Goal: Task Accomplishment & Management: Manage account settings

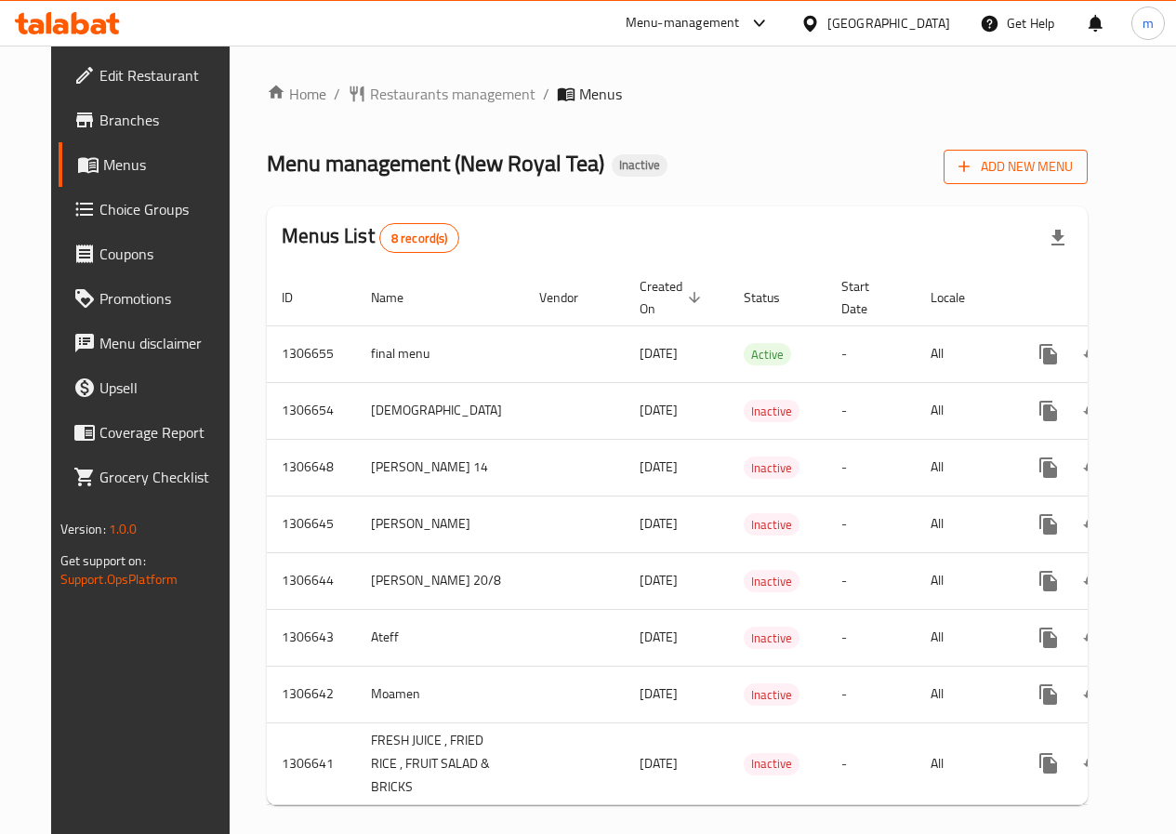
click at [1043, 165] on span "Add New Menu" at bounding box center [1015, 166] width 114 height 23
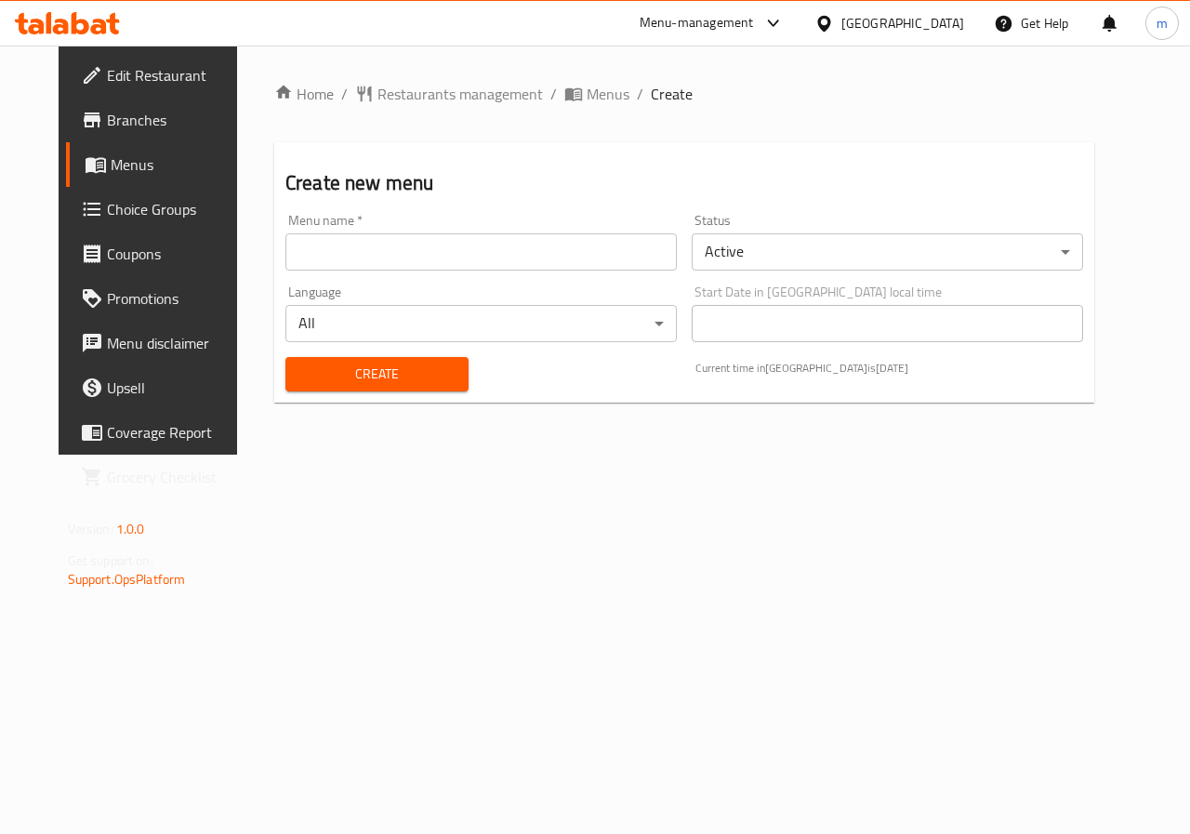
click at [395, 250] on input "text" at bounding box center [480, 251] width 391 height 37
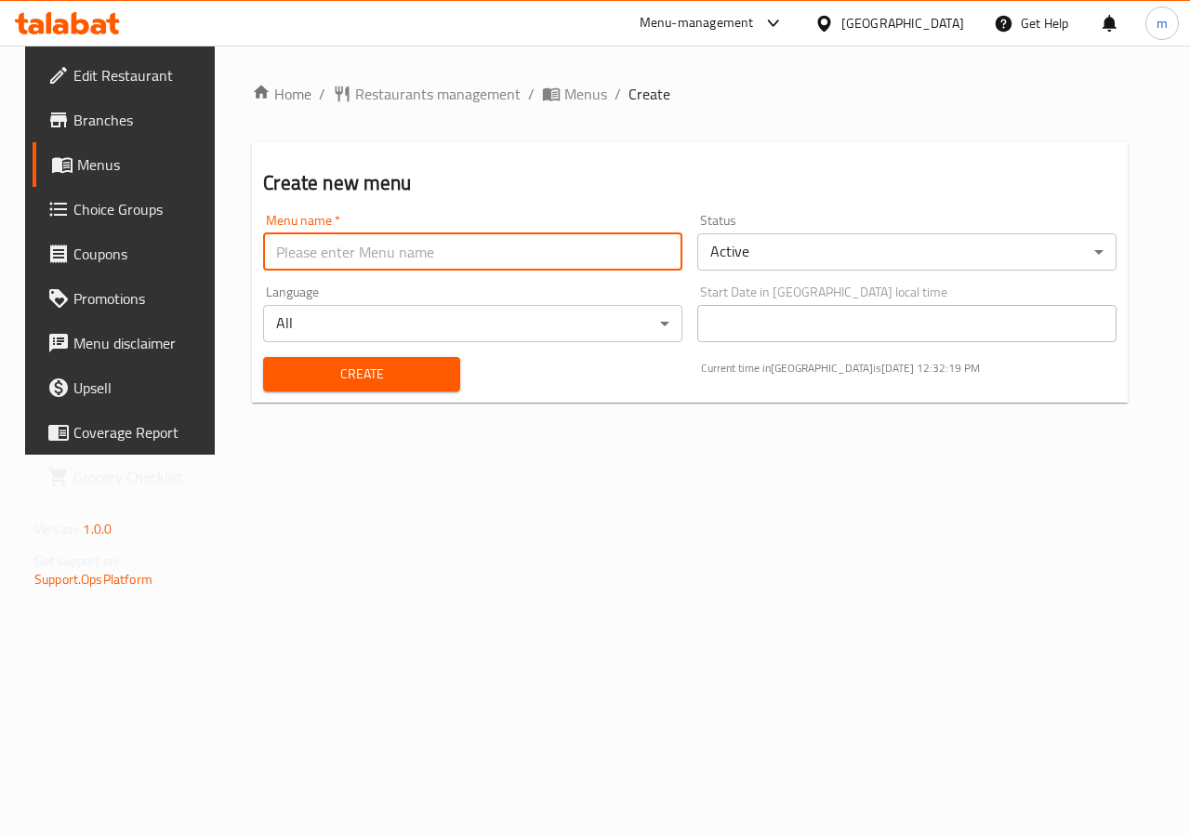
type input "ALLAM"
click at [564, 92] on span "Menus" at bounding box center [585, 94] width 43 height 22
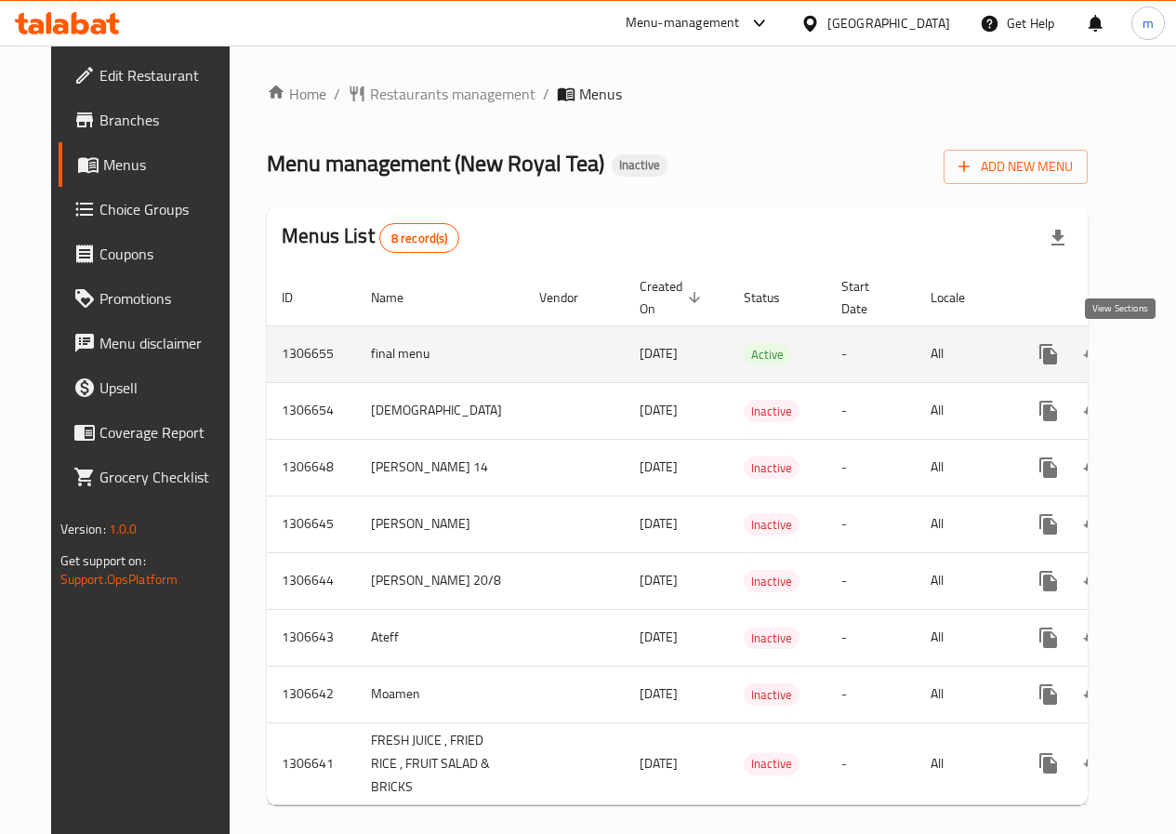
click at [1171, 363] on icon "enhanced table" at bounding box center [1182, 354] width 22 height 22
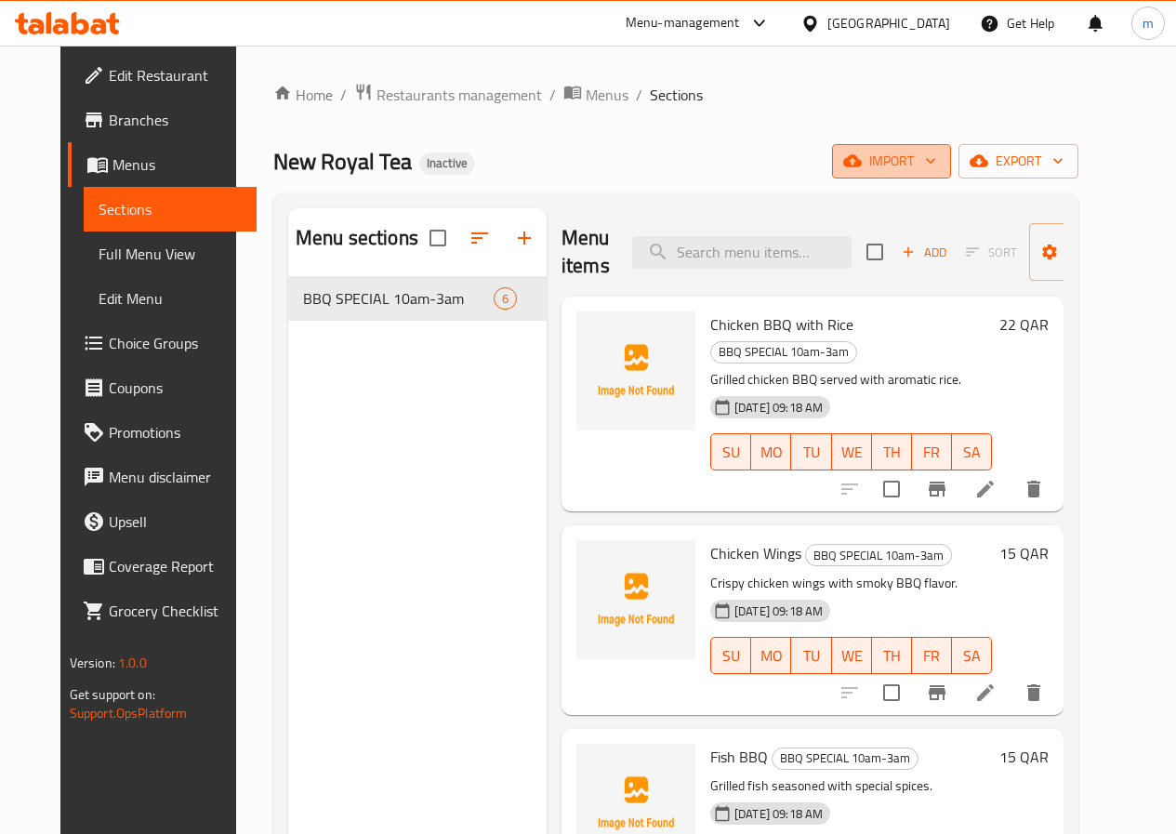
click at [936, 170] on span "import" at bounding box center [891, 161] width 89 height 23
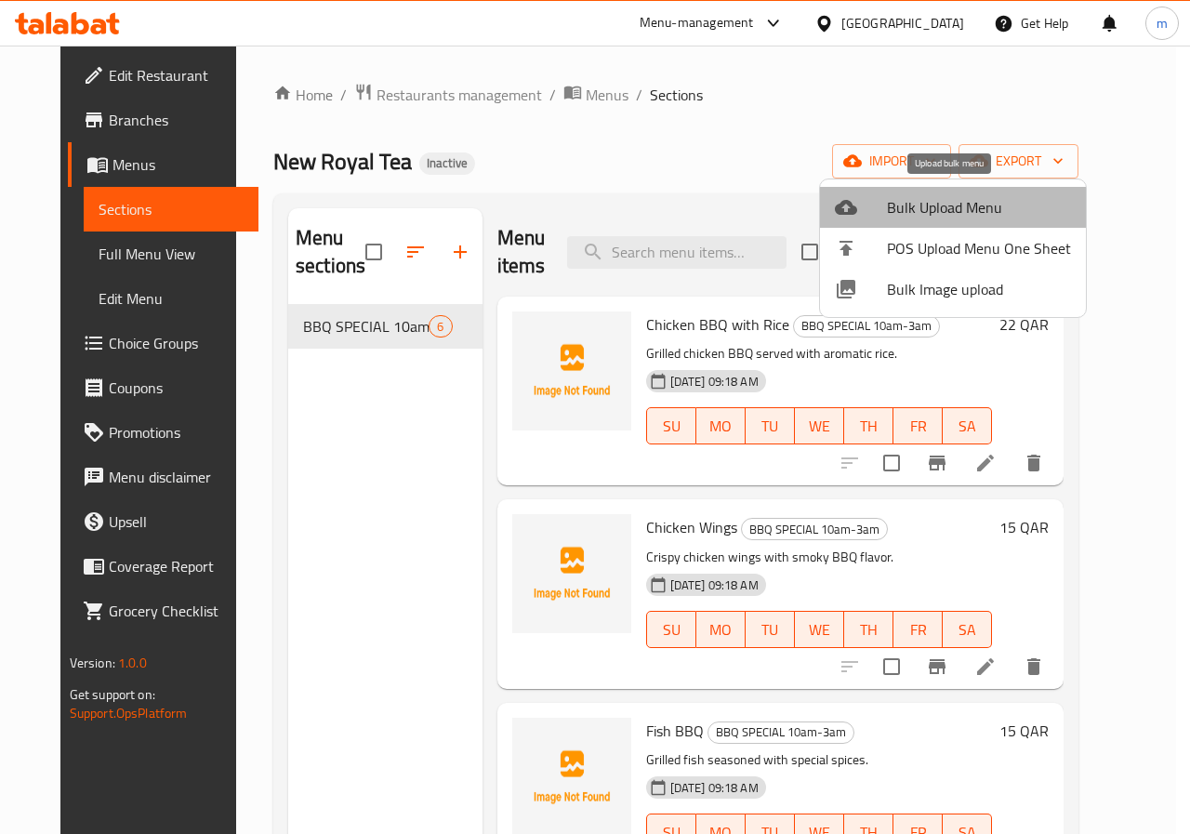
click at [969, 204] on span "Bulk Upload Menu" at bounding box center [979, 207] width 184 height 22
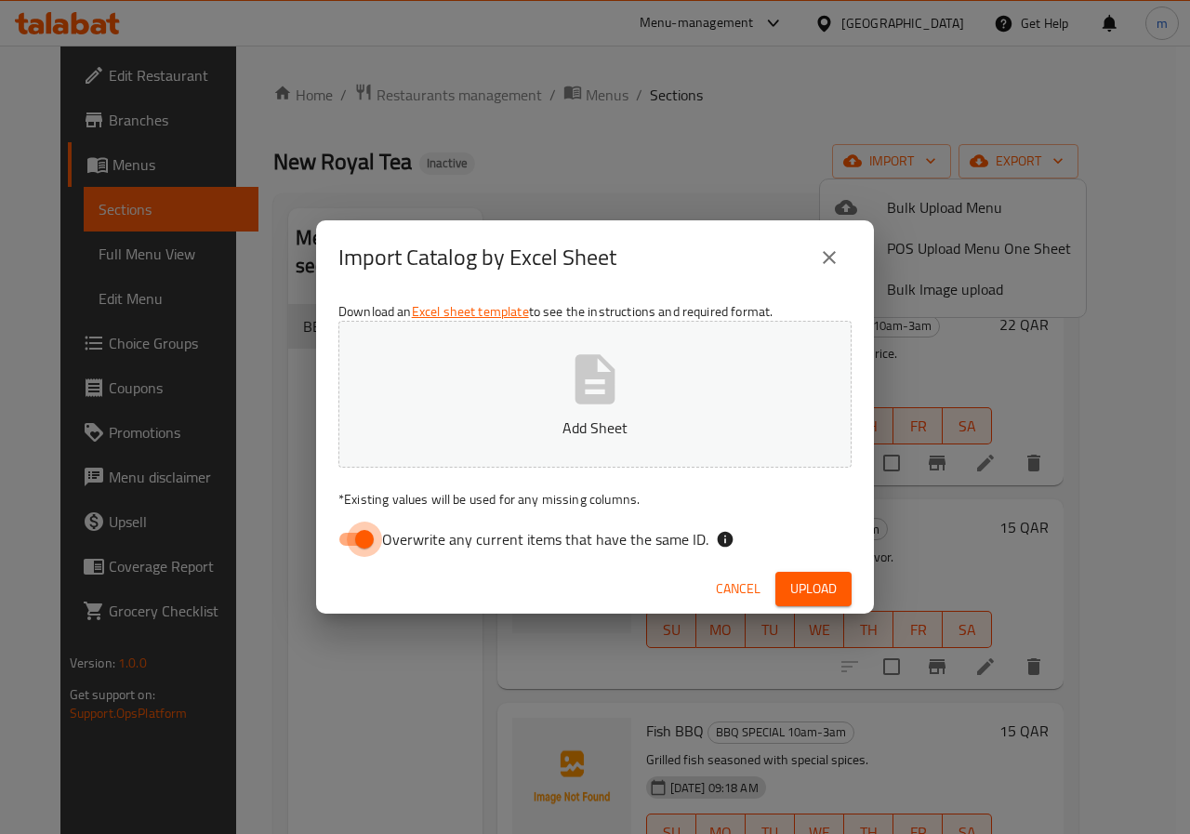
click at [373, 538] on input "Overwrite any current items that have the same ID." at bounding box center [364, 538] width 106 height 35
checkbox input "false"
click at [522, 395] on button "Add Sheet" at bounding box center [594, 394] width 513 height 147
click at [823, 577] on span "Upload" at bounding box center [813, 588] width 46 height 23
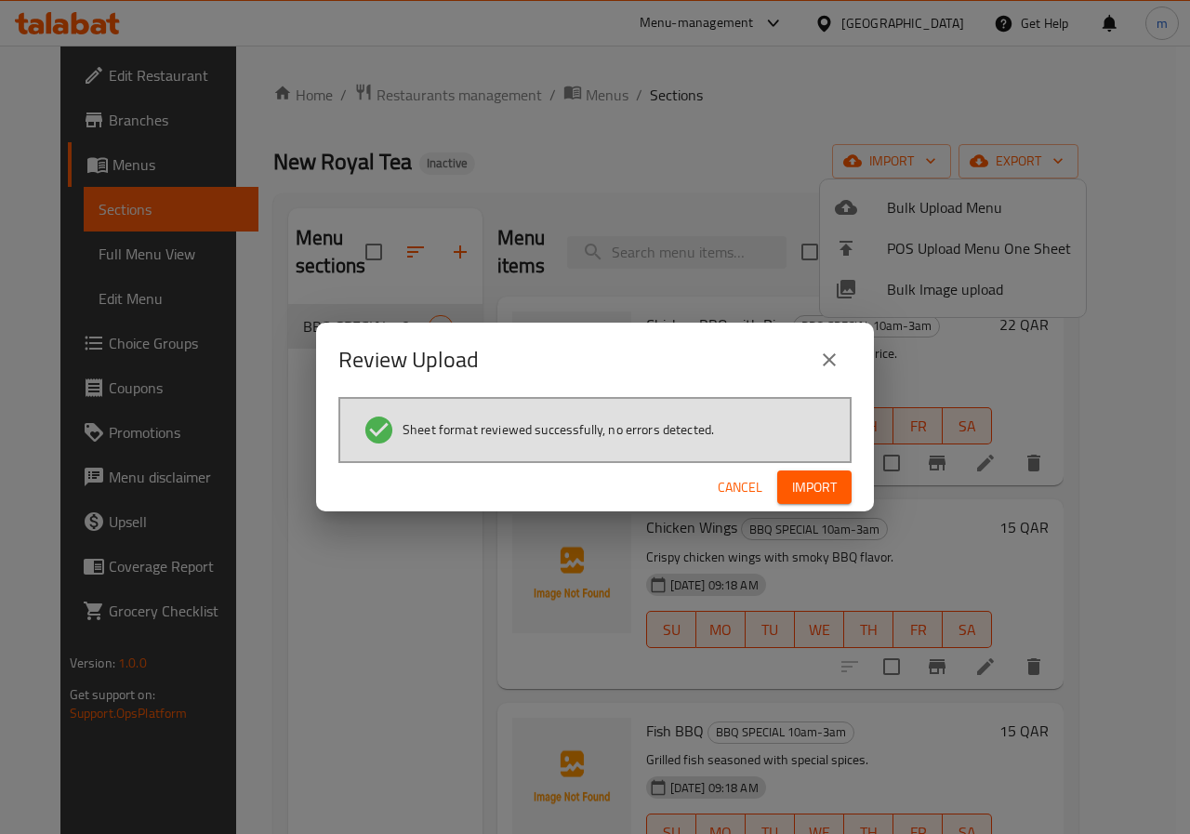
click at [827, 487] on span "Import" at bounding box center [814, 487] width 45 height 23
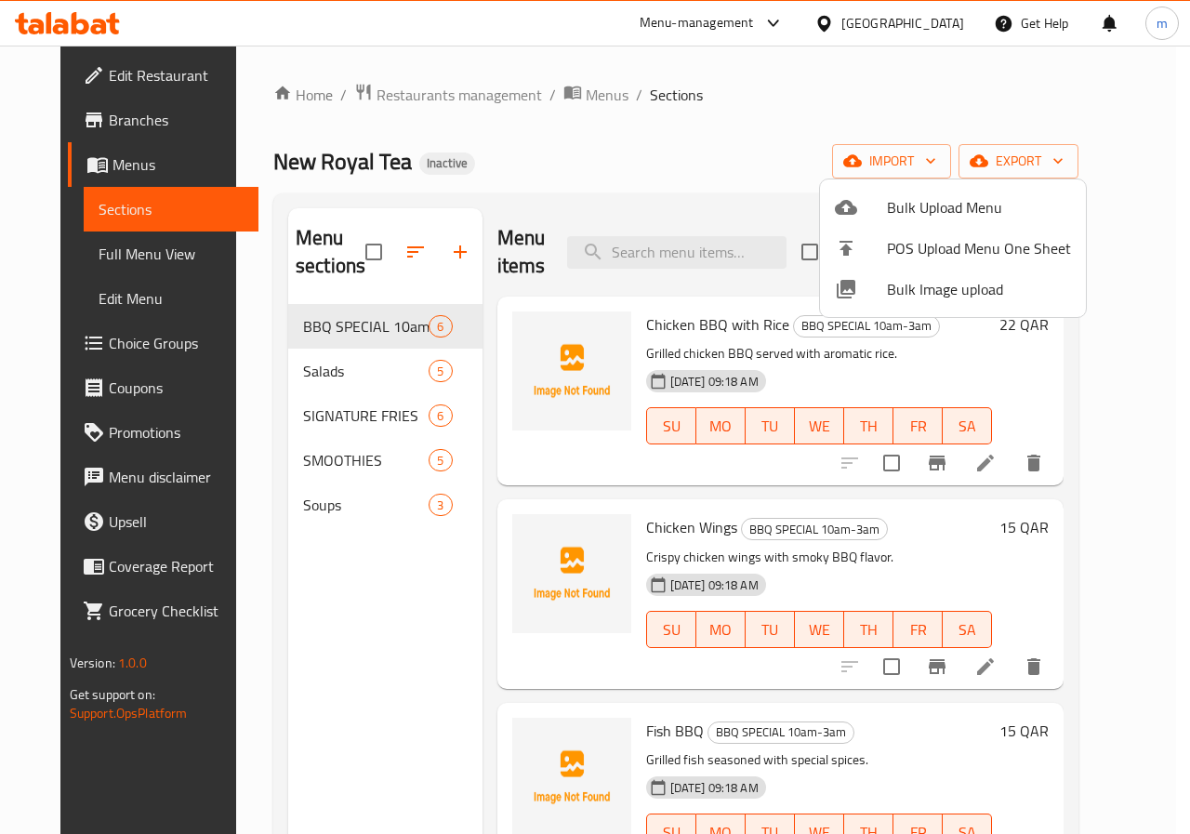
click at [304, 374] on div at bounding box center [595, 417] width 1190 height 834
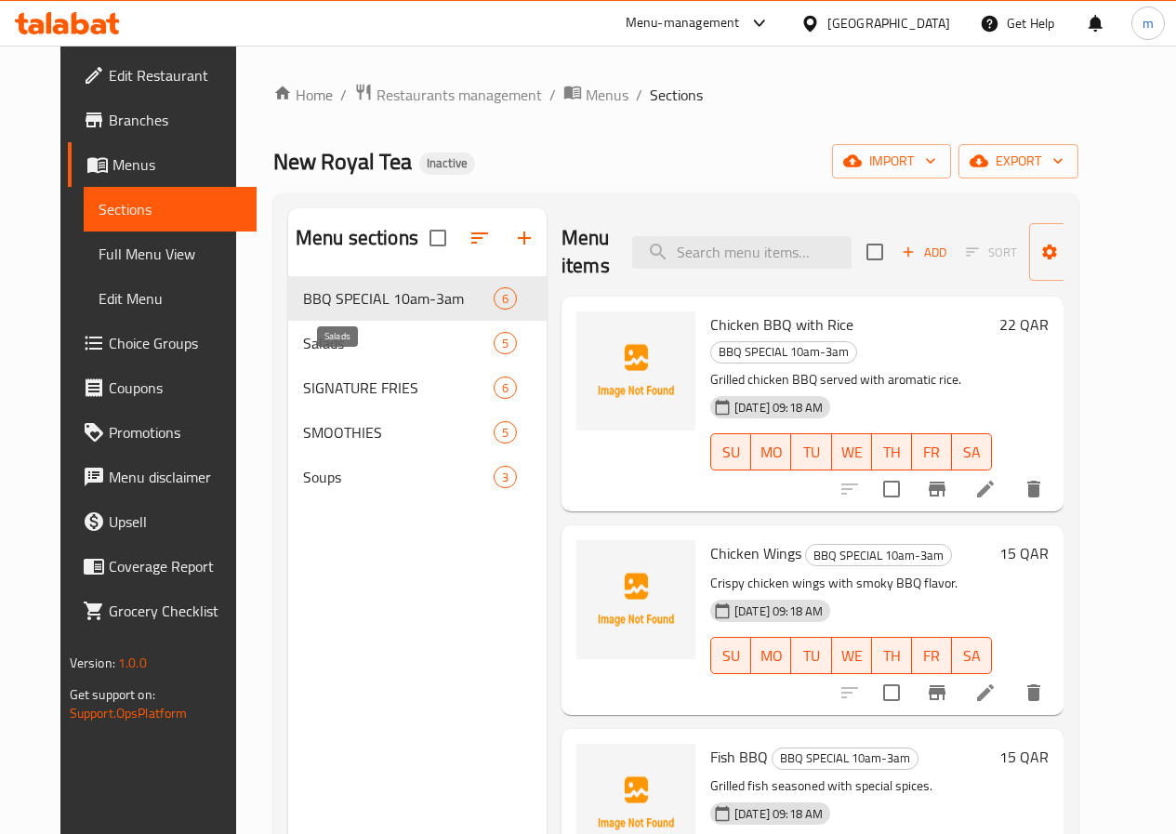
click at [304, 354] on span "Salads" at bounding box center [398, 343] width 191 height 22
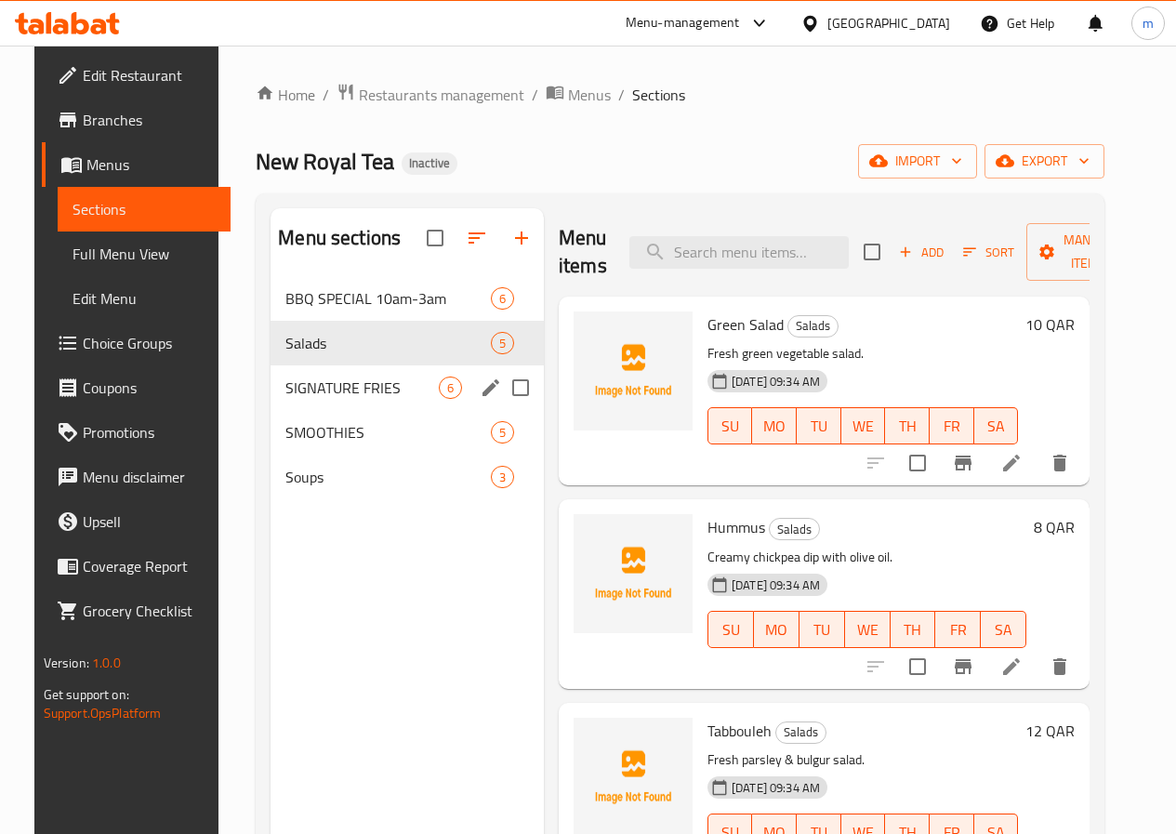
click at [332, 399] on span "SIGNATURE FRIES" at bounding box center [361, 387] width 153 height 22
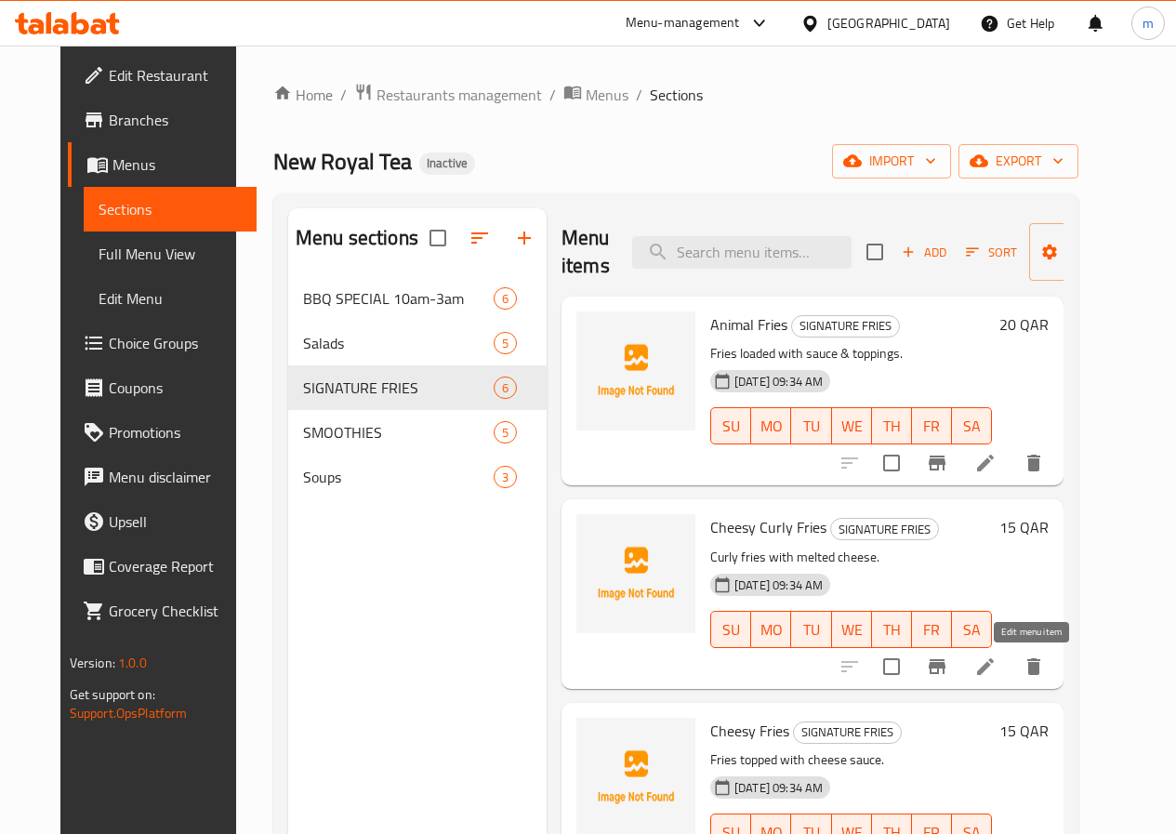
click at [994, 667] on icon at bounding box center [985, 666] width 17 height 17
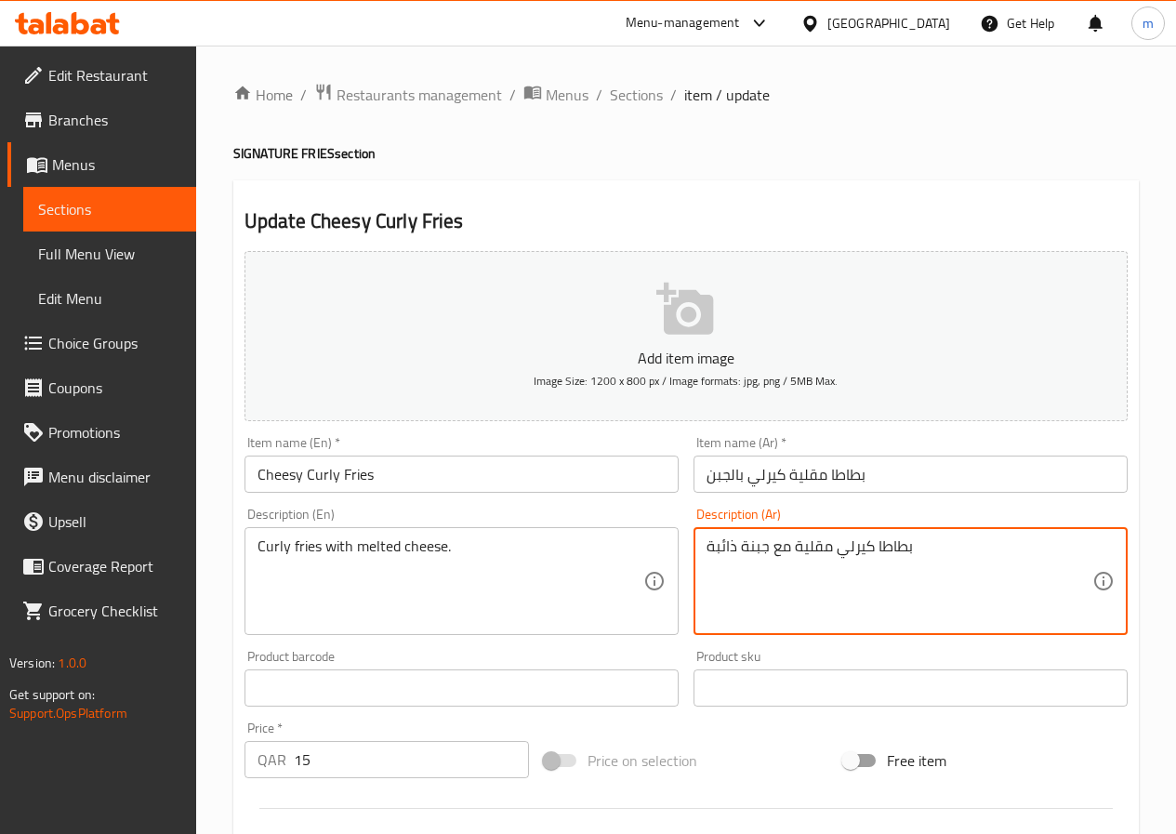
click at [801, 549] on textarea "بطاطا كيرلي مقلية مع جبنة ذائبة" at bounding box center [899, 581] width 386 height 88
click at [824, 554] on textarea "بطاطا كيرلي مع جبنة ذائبة" at bounding box center [899, 581] width 386 height 88
click at [828, 556] on textarea "بطاطا كيرلي مع جبنة ذائبة" at bounding box center [899, 581] width 386 height 88
paste textarea "قلية"
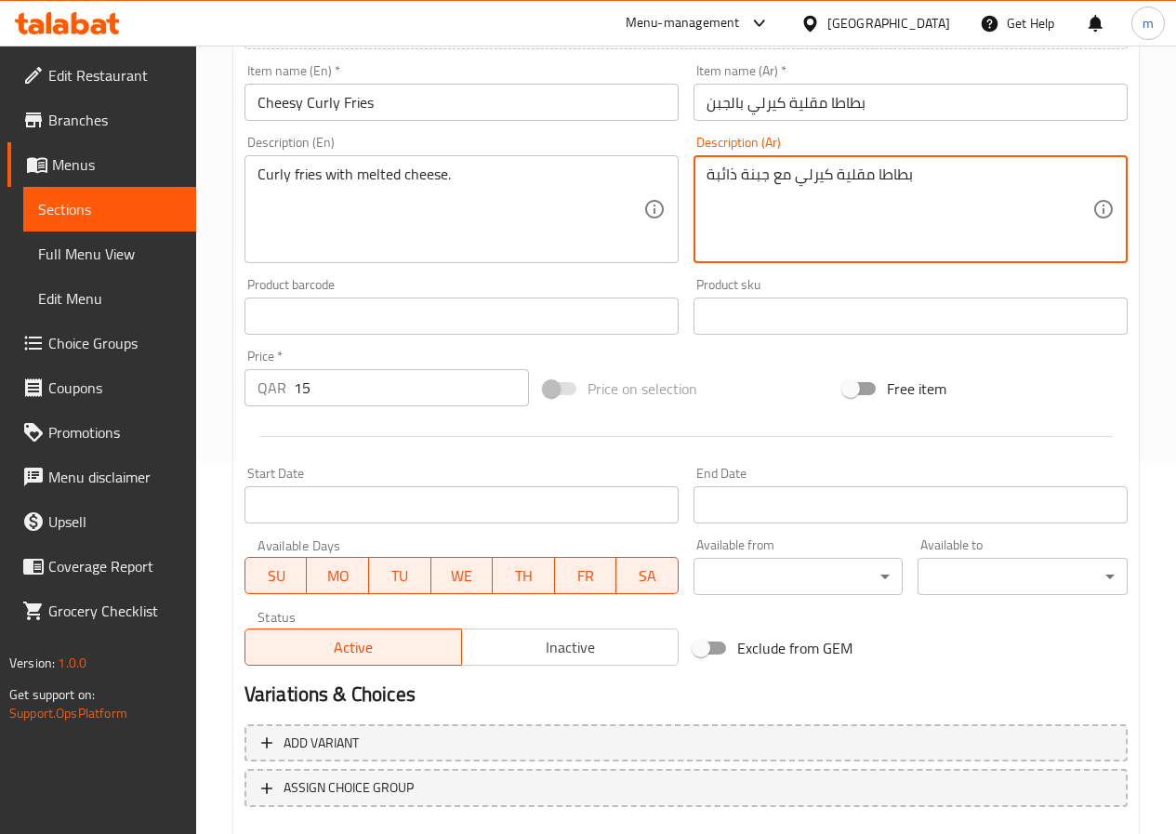
scroll to position [480, 0]
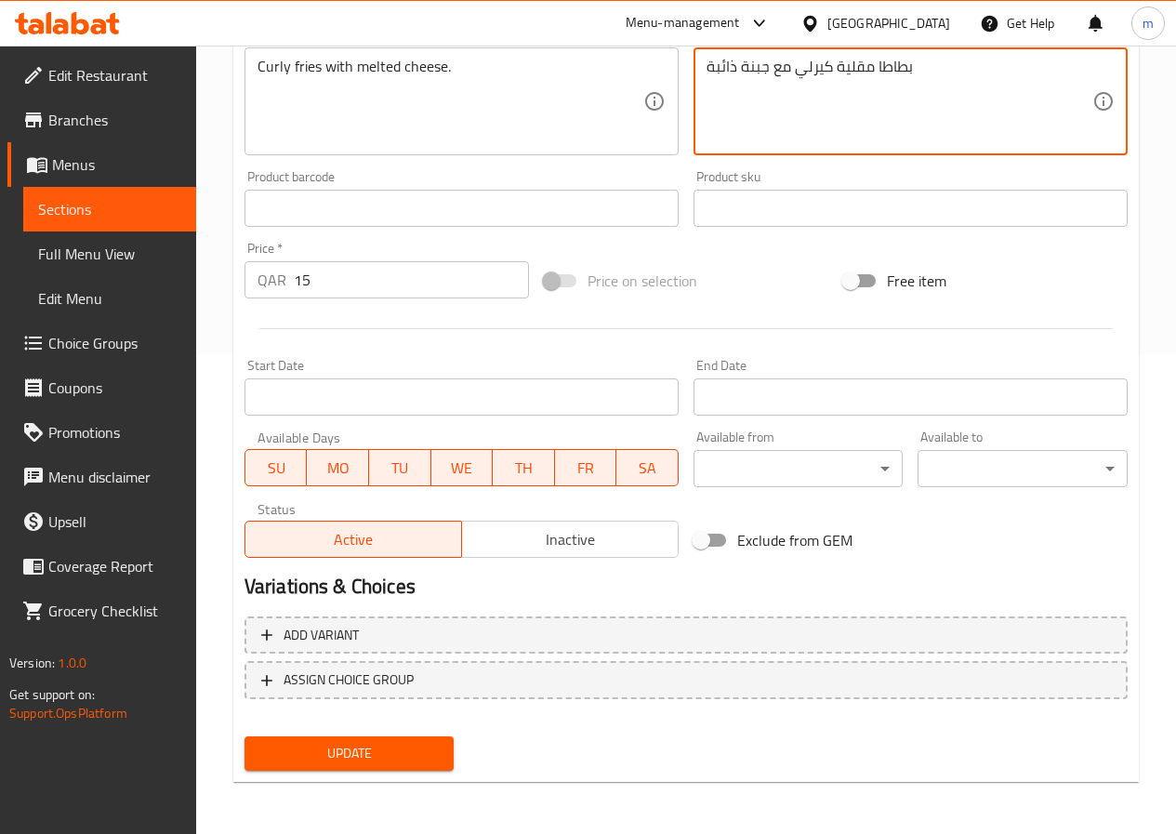
type textarea "بطاطا مقلية كيرلي مع جبنة ذائبة"
click at [411, 760] on span "Update" at bounding box center [349, 753] width 180 height 23
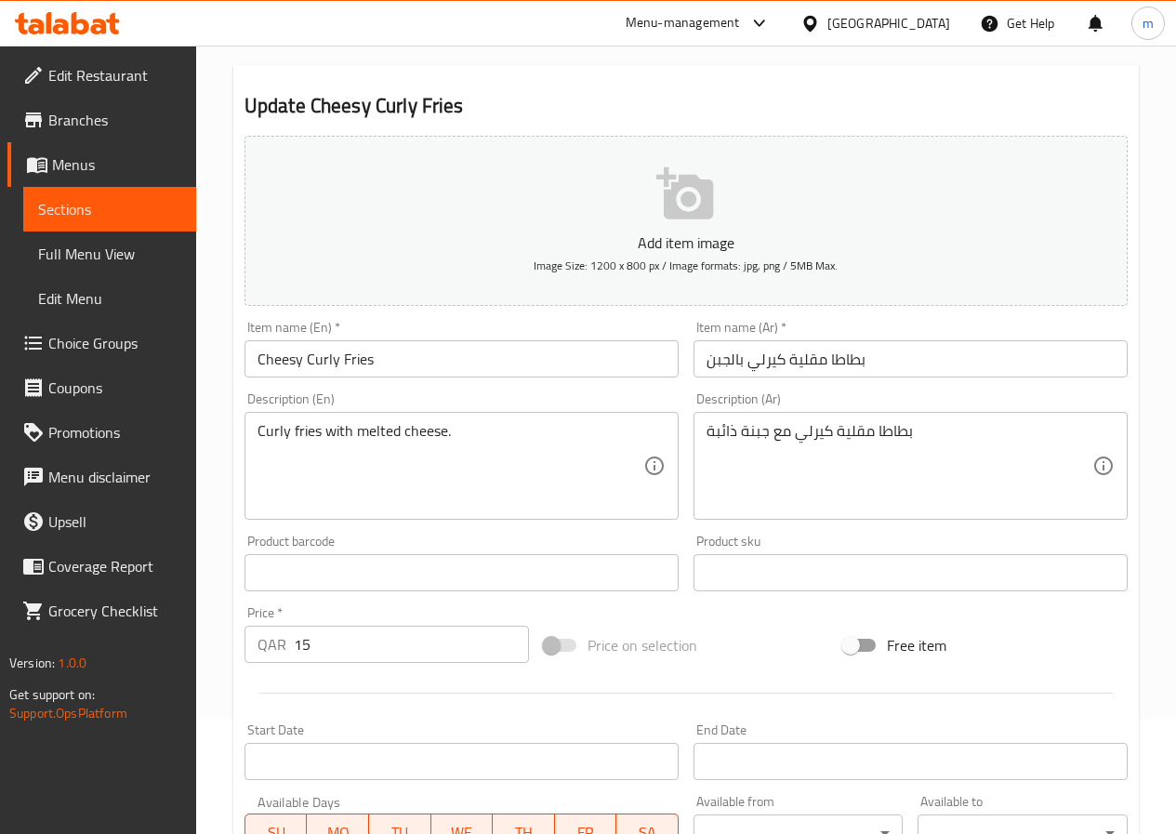
scroll to position [0, 0]
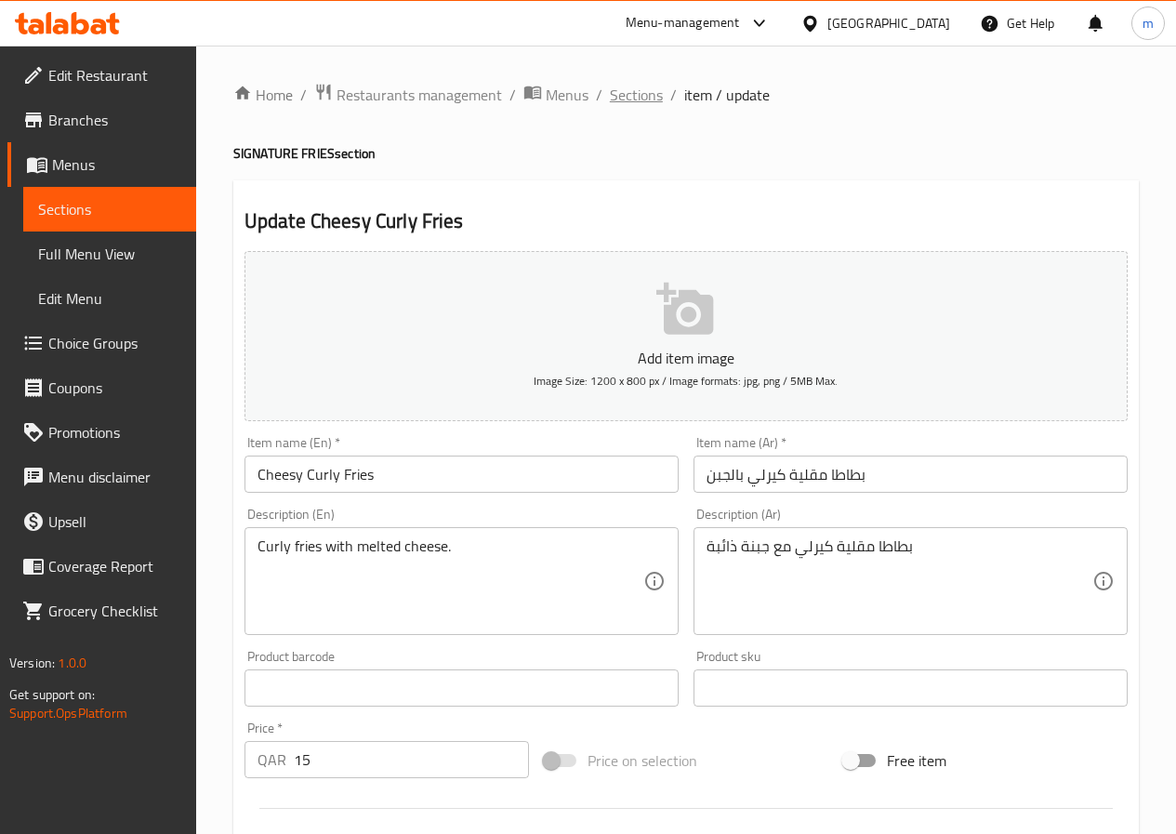
click at [629, 105] on span "Sections" at bounding box center [636, 95] width 53 height 22
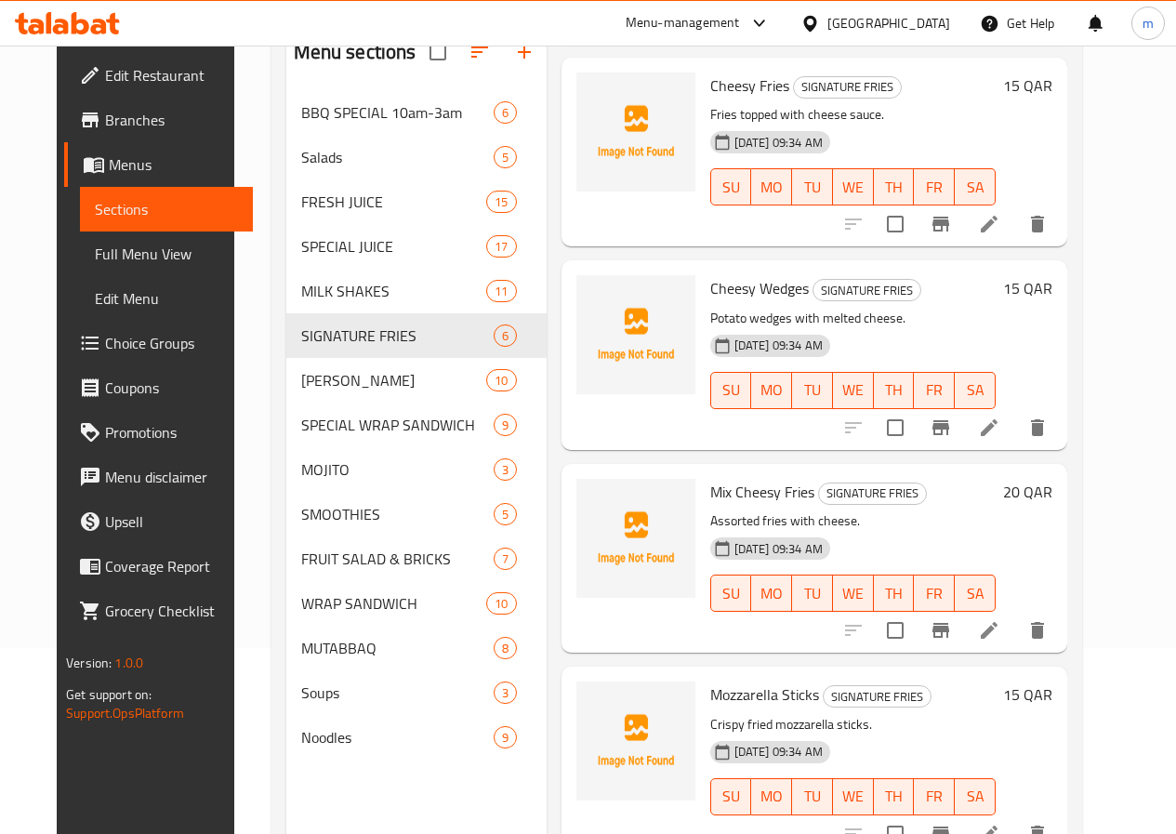
scroll to position [260, 0]
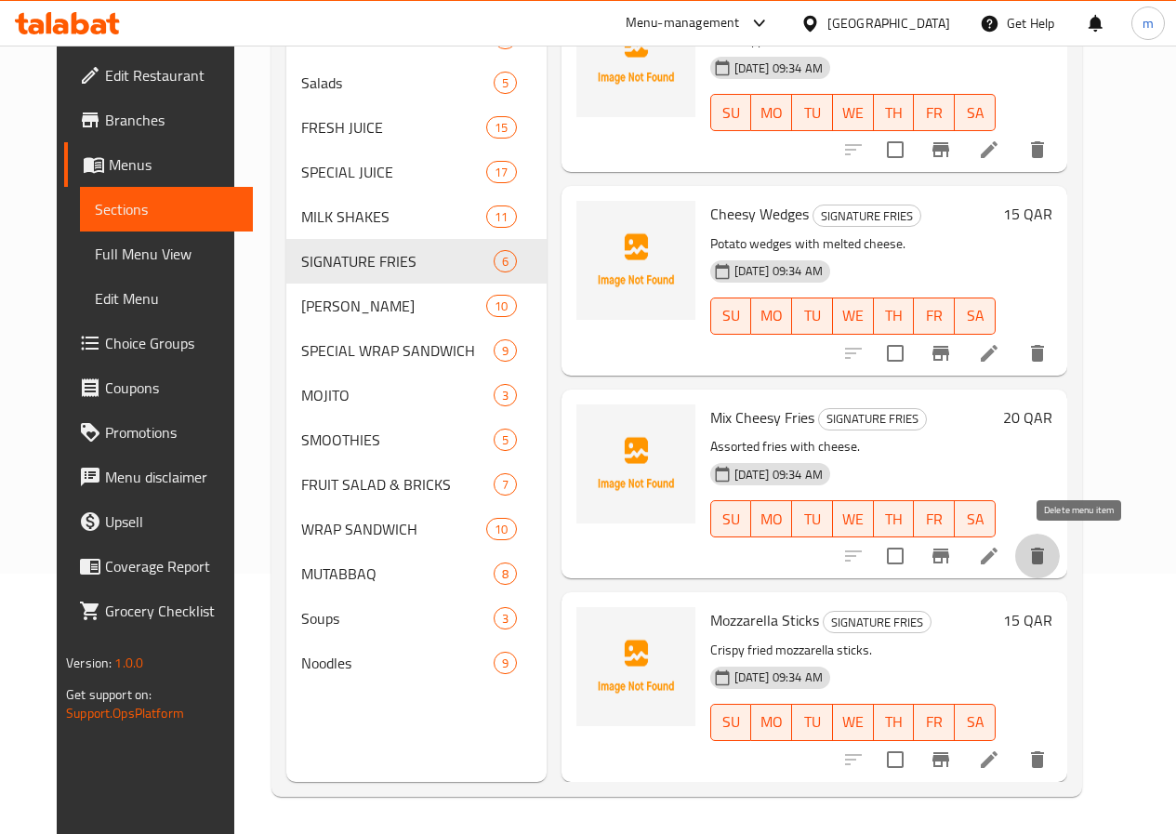
click at [1044, 557] on icon "delete" at bounding box center [1037, 555] width 13 height 17
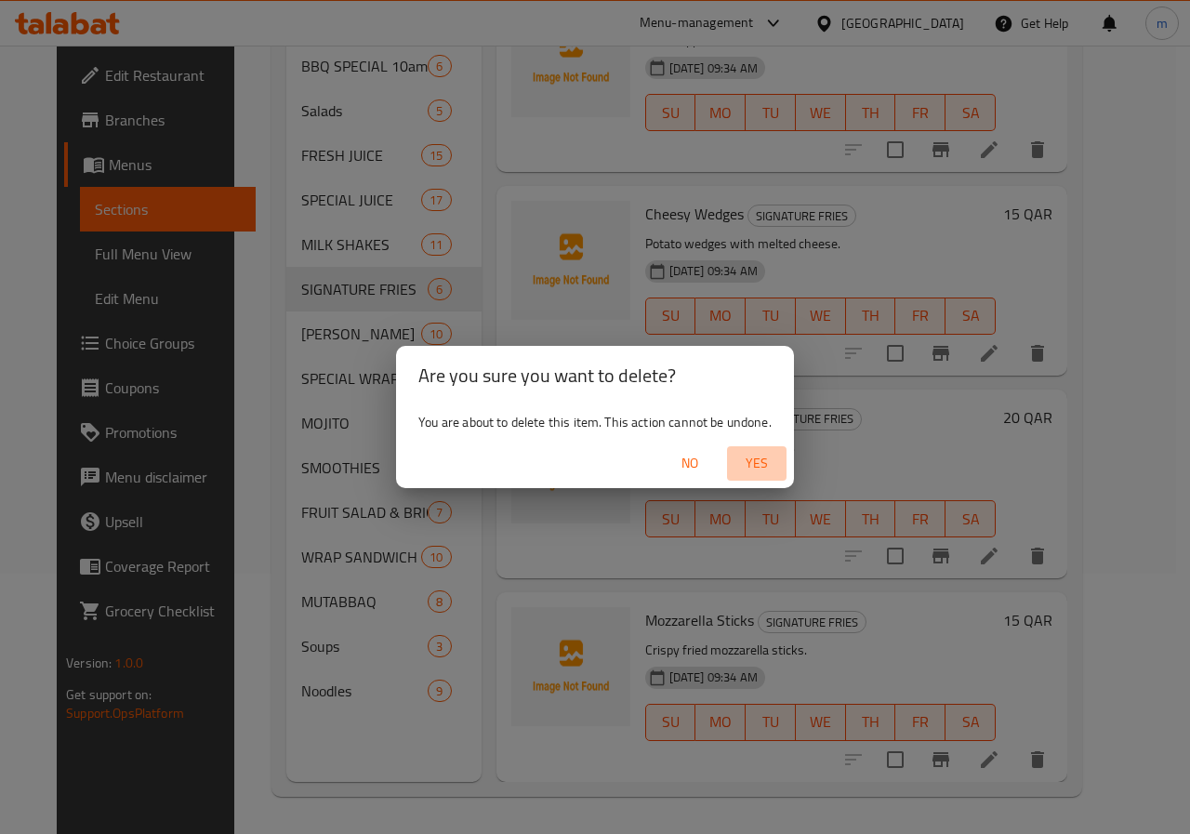
click at [771, 464] on span "Yes" at bounding box center [756, 463] width 45 height 23
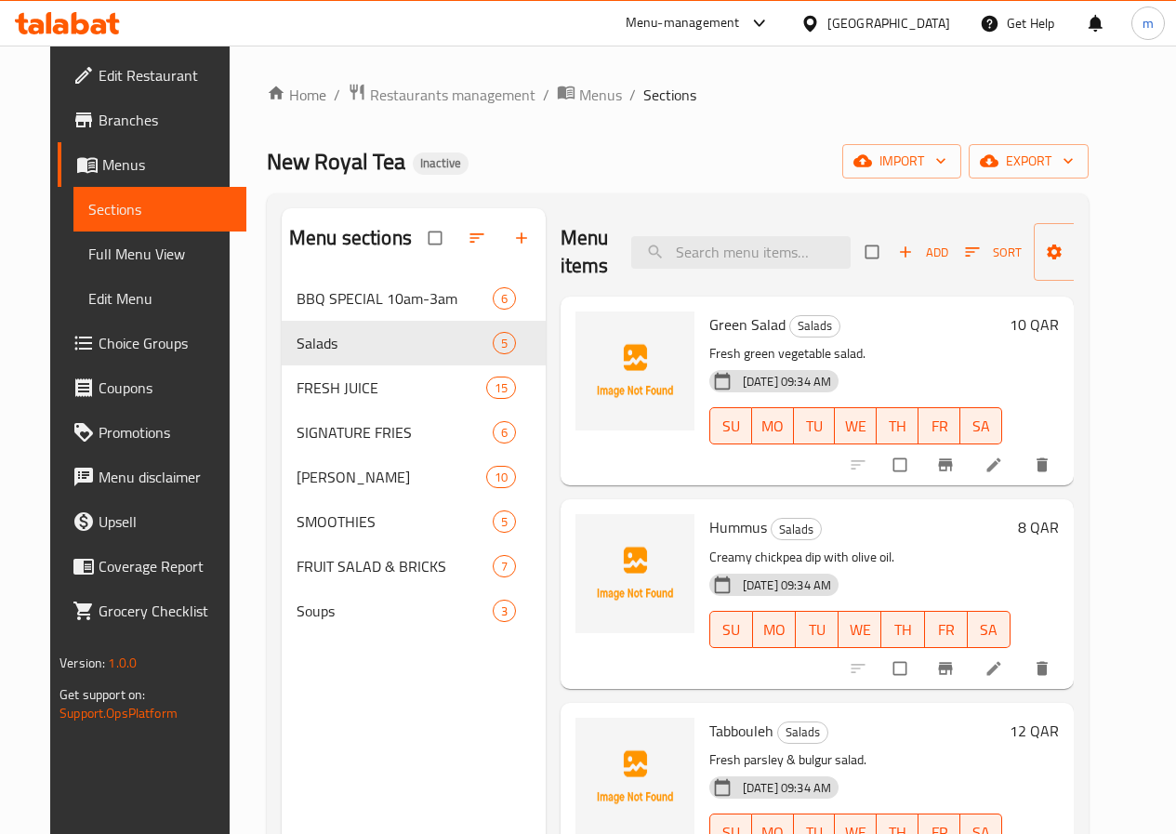
click at [99, 265] on span "Full Menu View" at bounding box center [159, 254] width 143 height 22
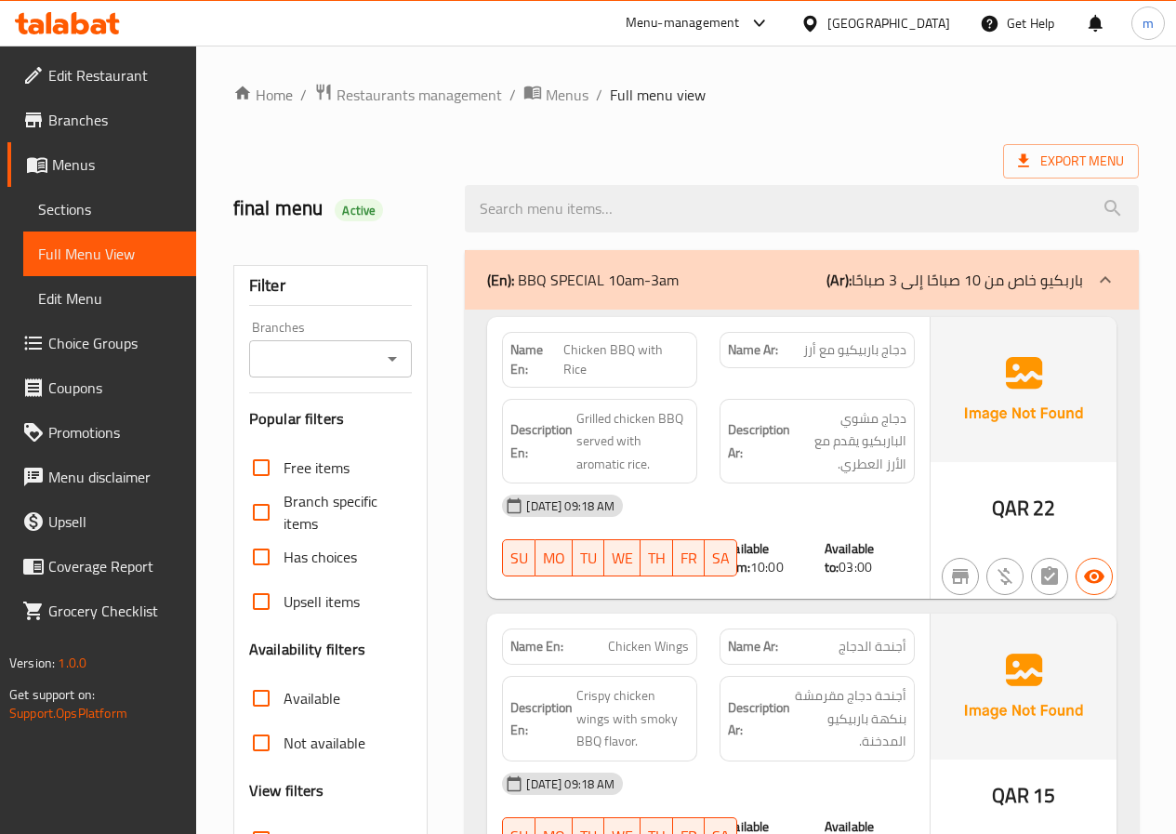
click at [1094, 288] on icon at bounding box center [1105, 280] width 22 height 22
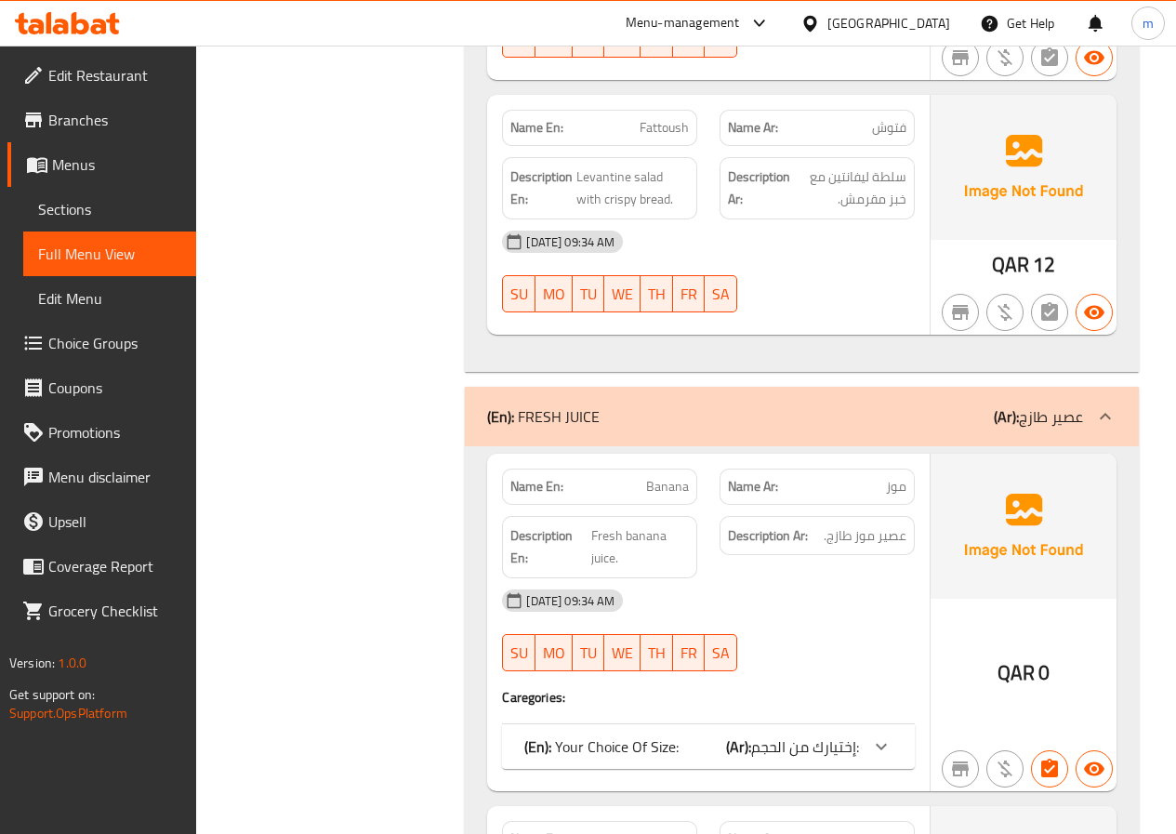
scroll to position [1301, 0]
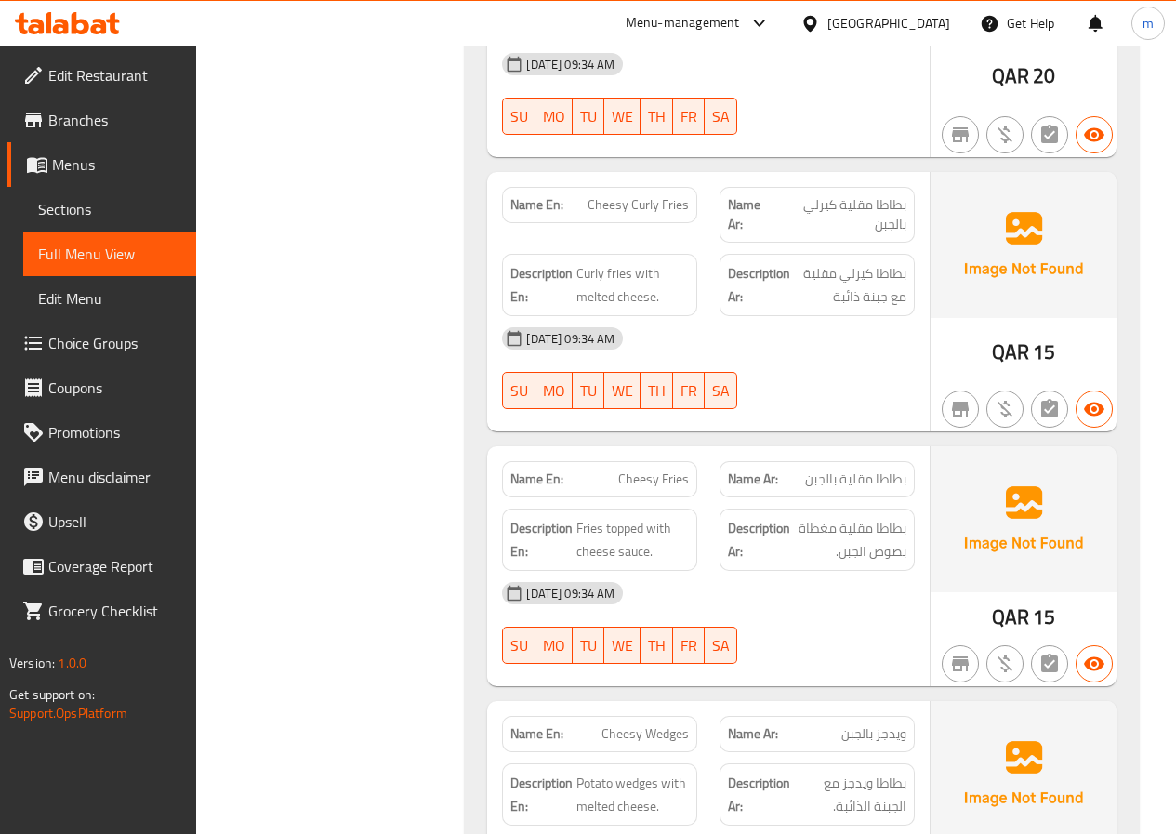
scroll to position [1952, 0]
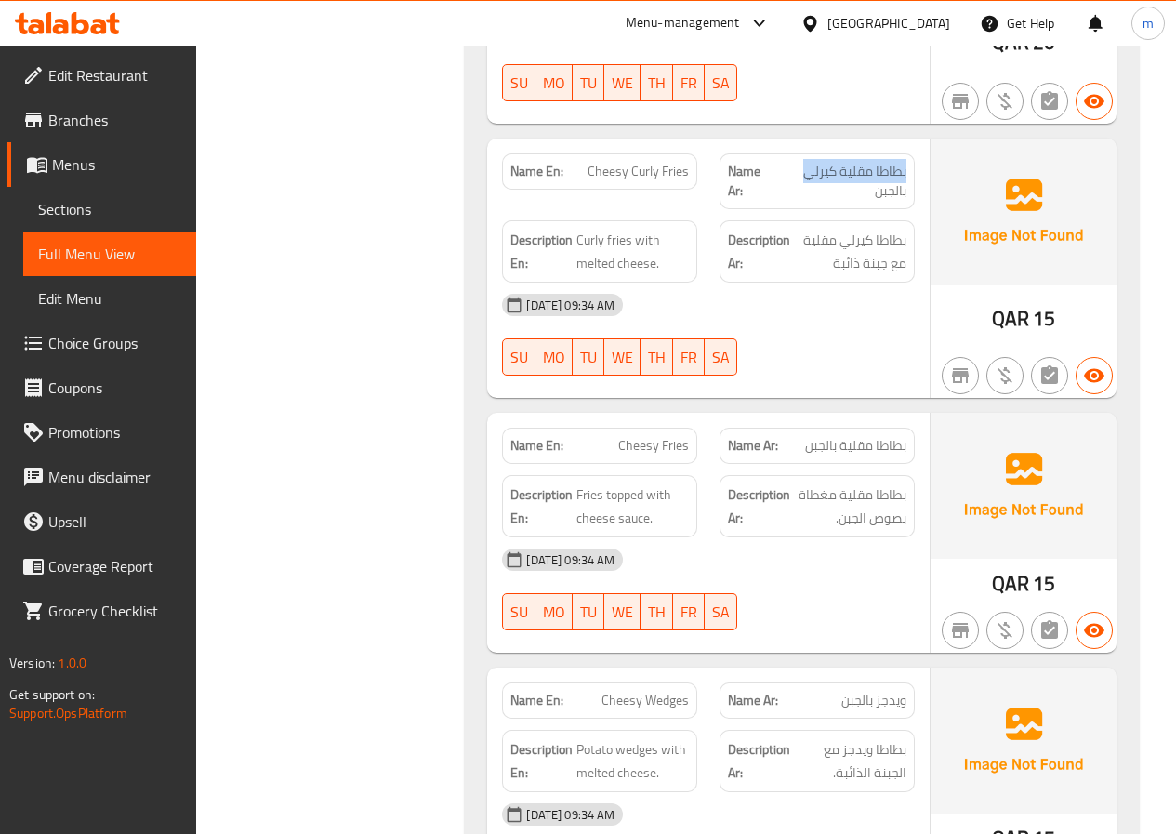
drag, startPoint x: 905, startPoint y: 147, endPoint x: 875, endPoint y: 193, distance: 55.7
drag, startPoint x: 893, startPoint y: 218, endPoint x: 812, endPoint y: 211, distance: 81.2
click at [807, 229] on span "بطاطا كيرلي مقلية مع جبنة ذائبة" at bounding box center [850, 252] width 112 height 46
click at [889, 251] on span "بطاطا كيرلي مقلية مع جبنة ذائبة" at bounding box center [850, 252] width 112 height 46
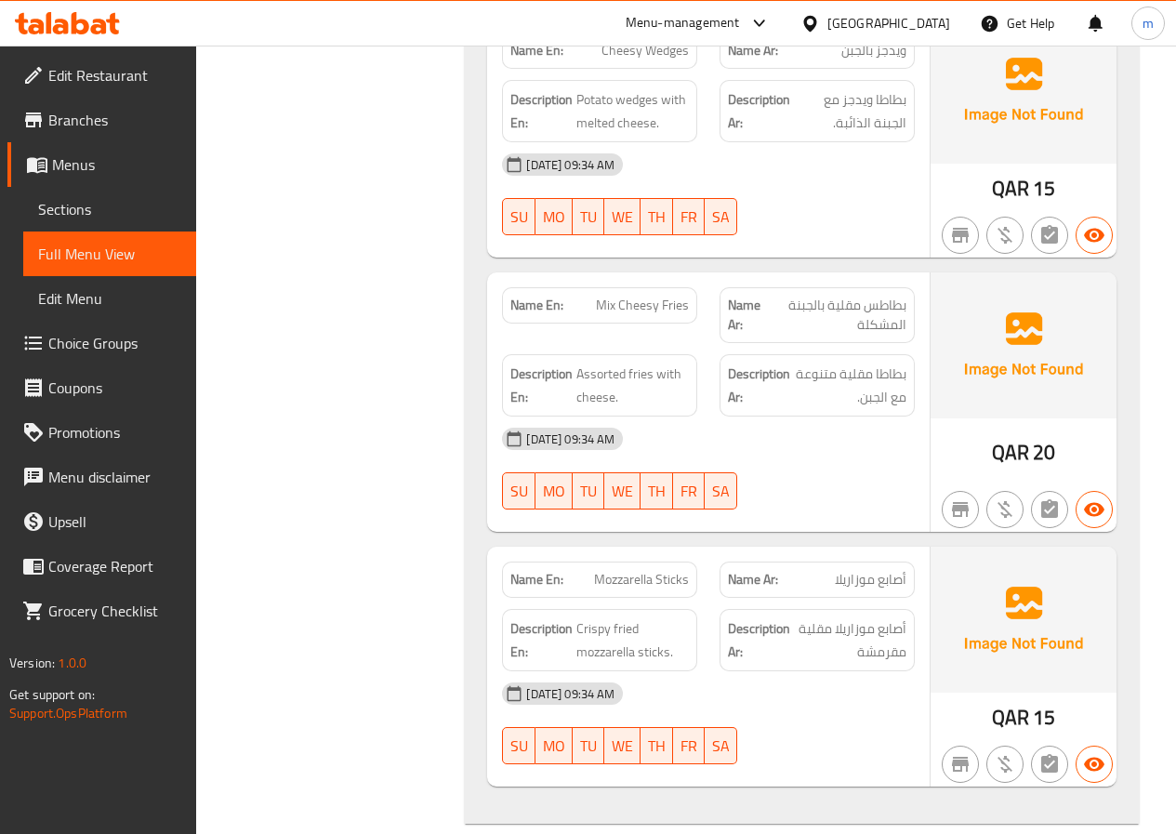
scroll to position [2602, 0]
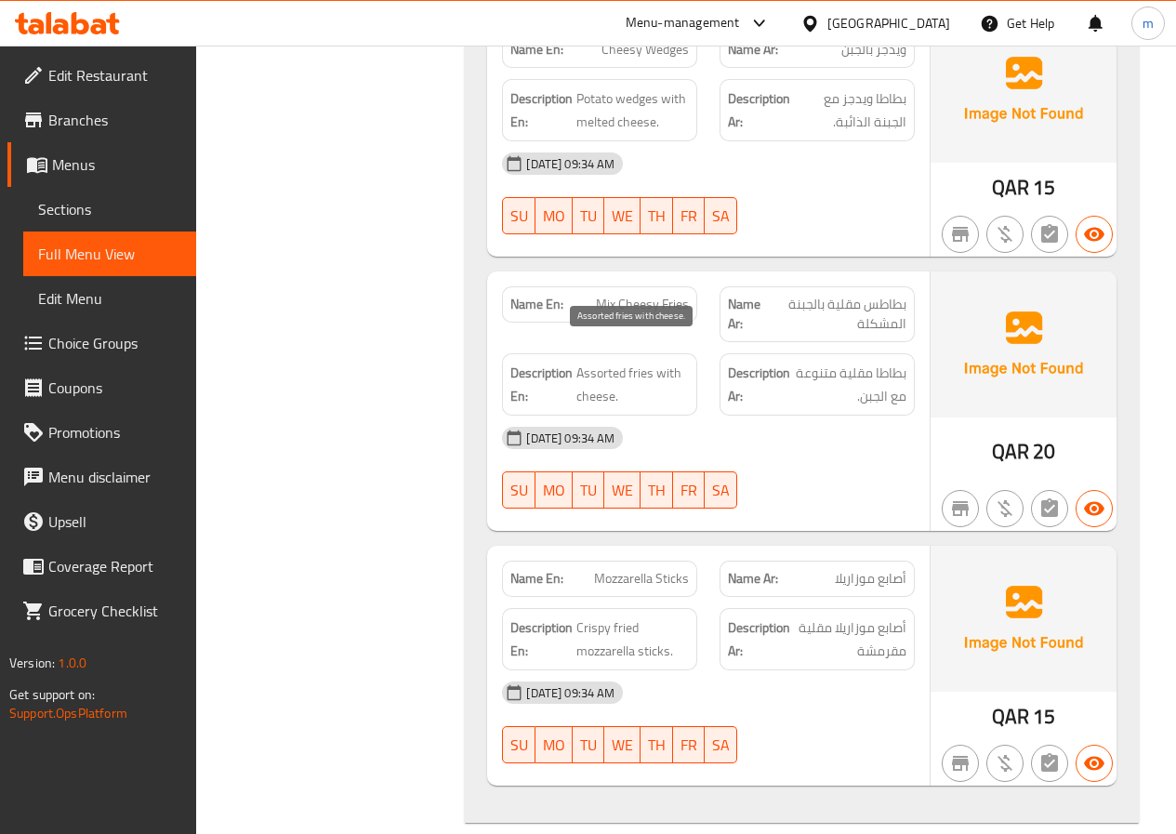
click at [587, 362] on span "Assorted fries with cheese." at bounding box center [632, 385] width 112 height 46
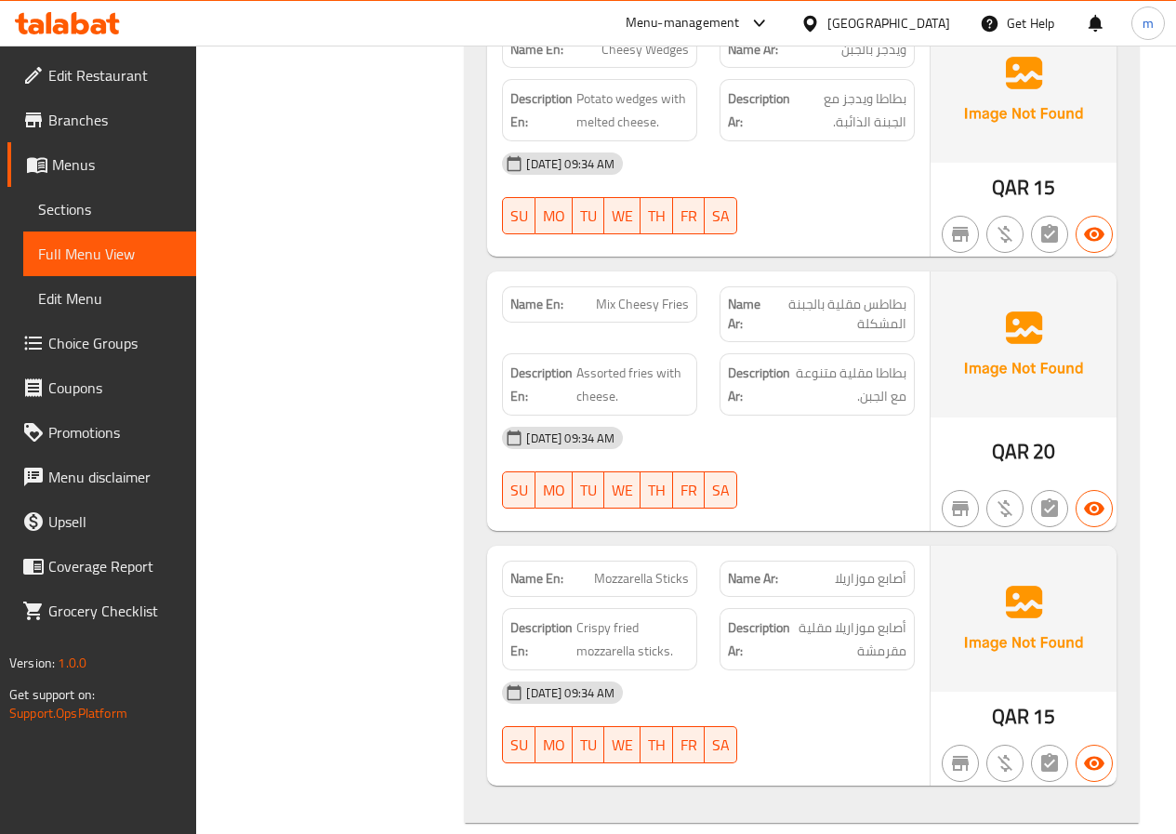
drag, startPoint x: 911, startPoint y: 354, endPoint x: 821, endPoint y: 389, distance: 96.8
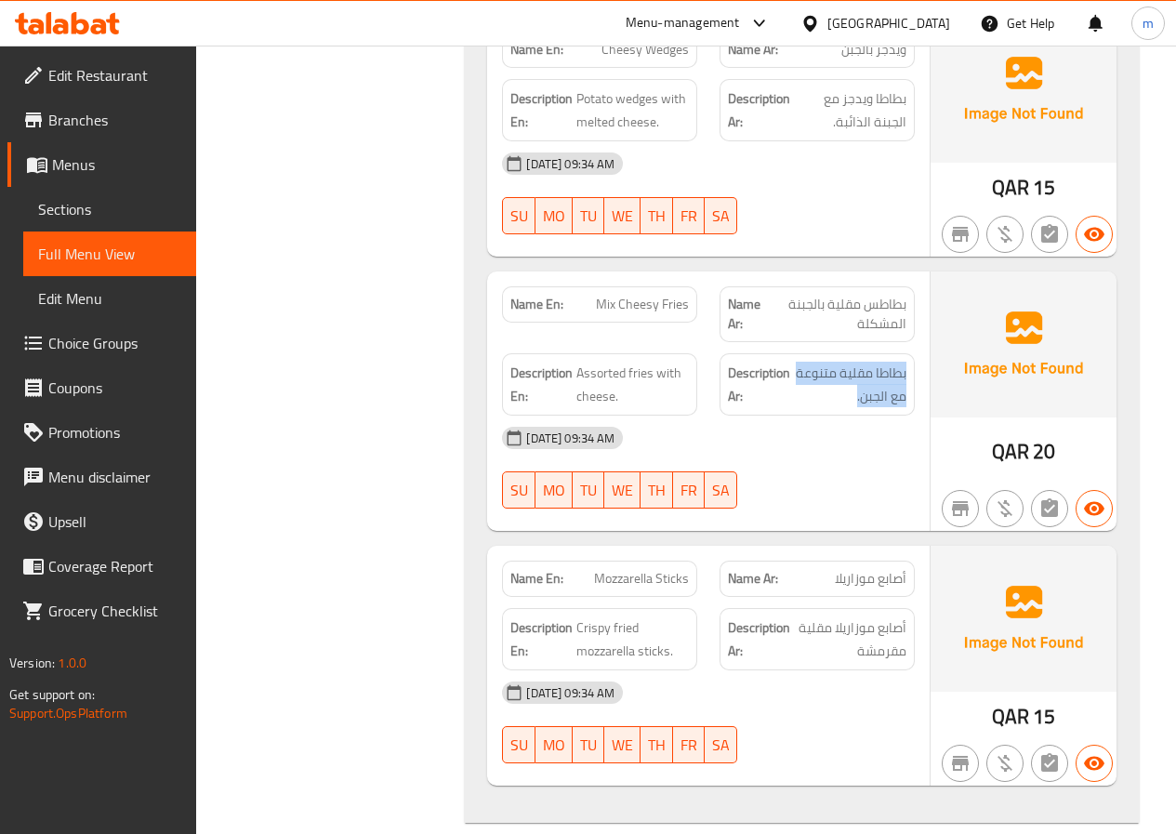
drag, startPoint x: 593, startPoint y: 276, endPoint x: 690, endPoint y: 290, distance: 97.7
copy span "Mix Cheesy Fries"
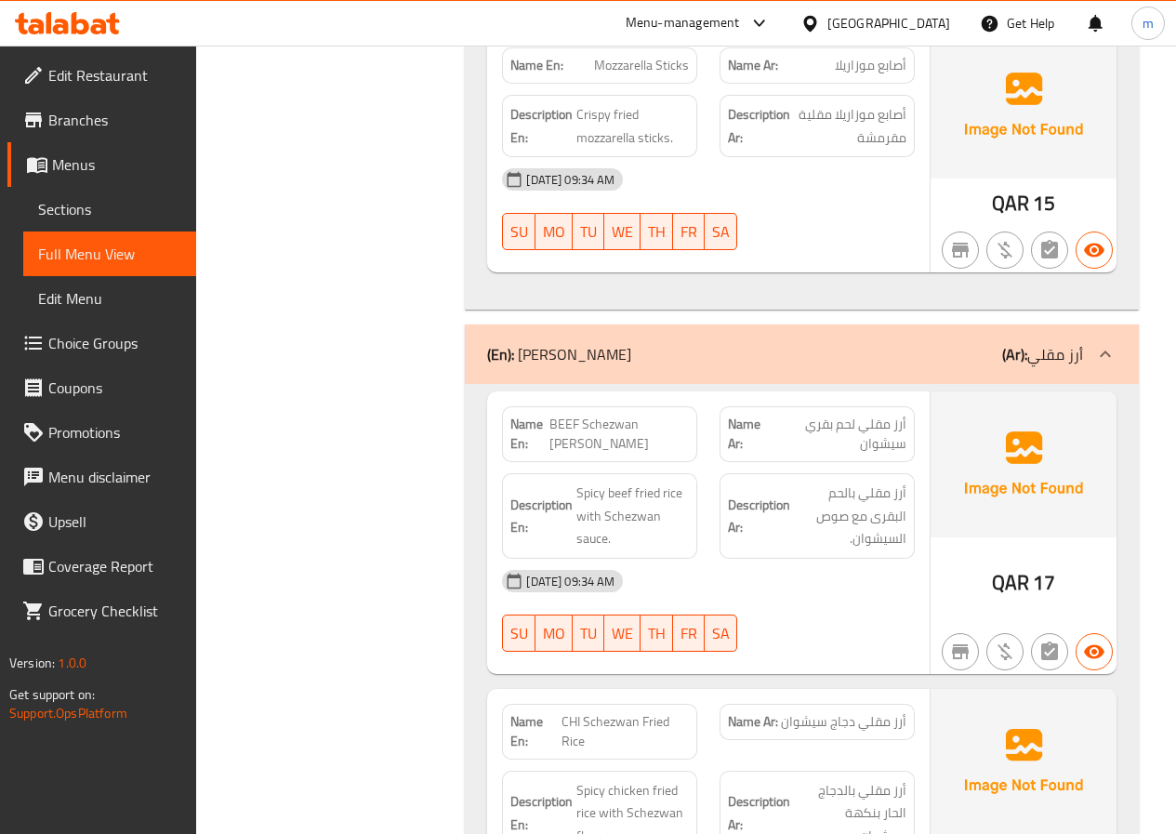
scroll to position [3160, 0]
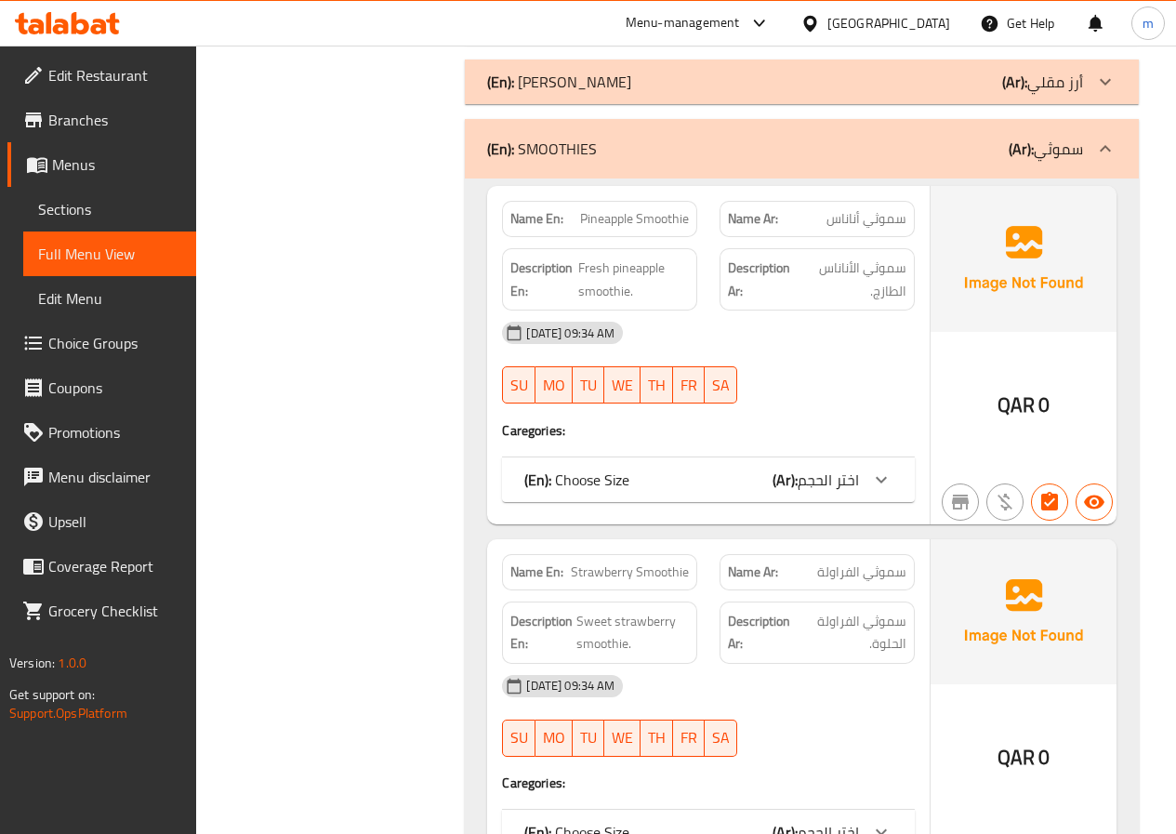
scroll to position [3439, 0]
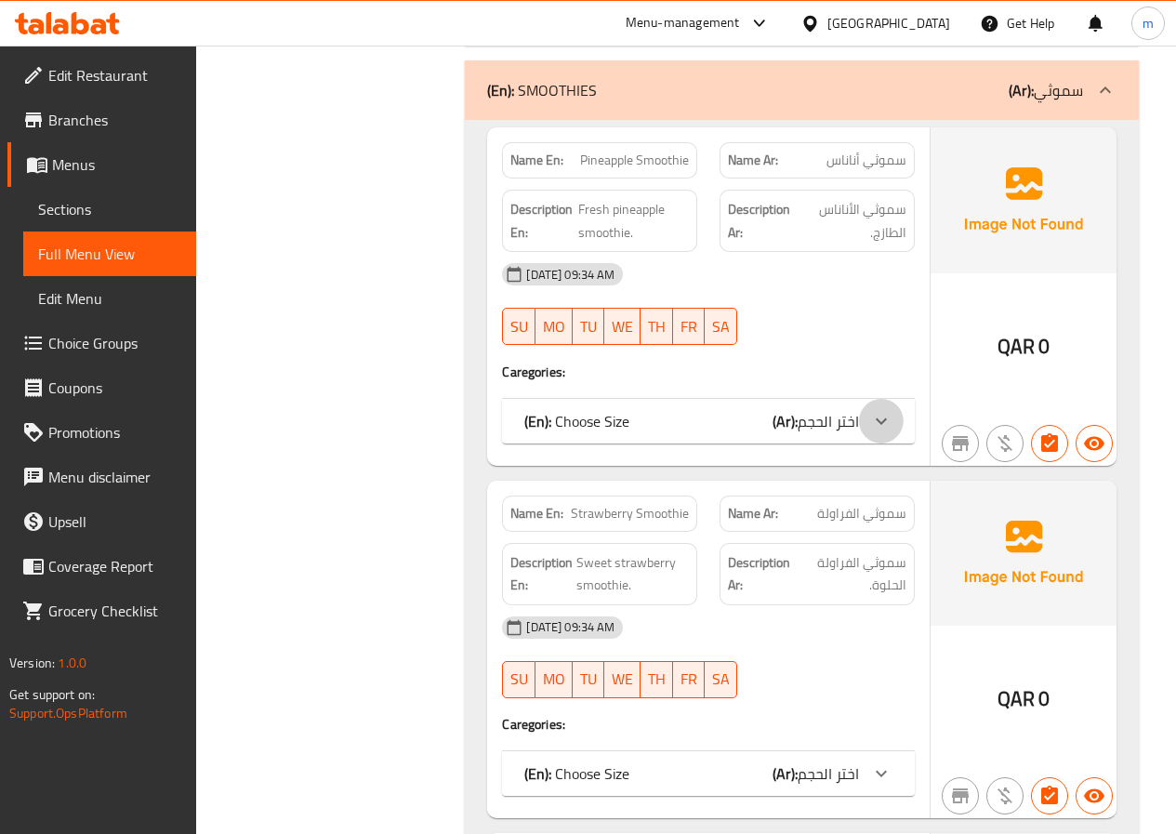
click at [874, 410] on icon at bounding box center [881, 421] width 22 height 22
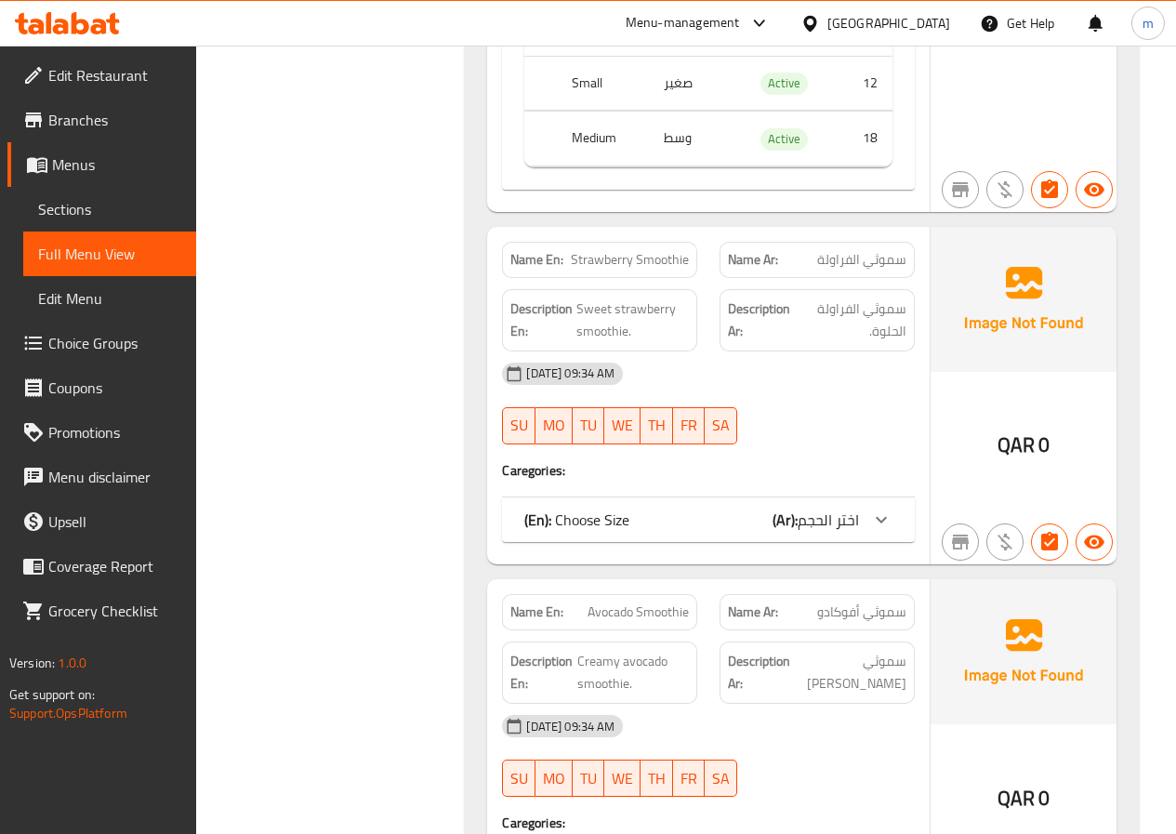
scroll to position [3903, 0]
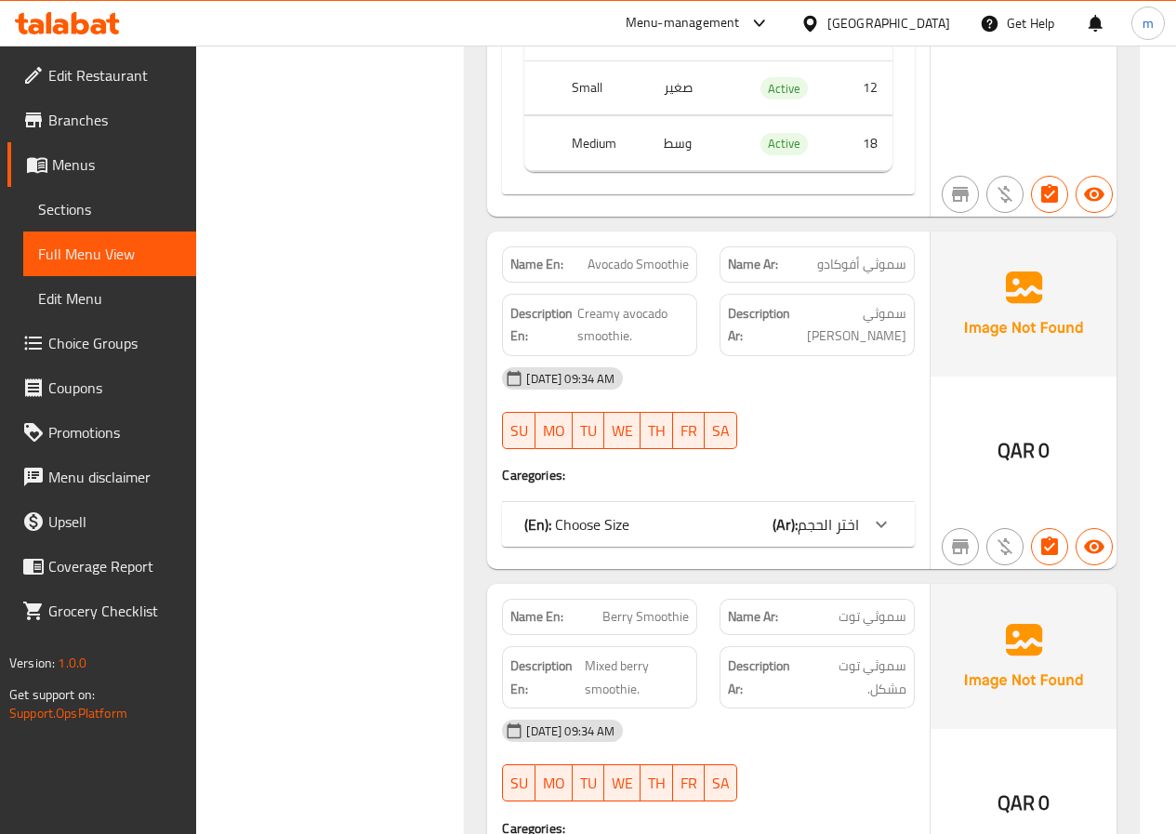
scroll to position [4461, 0]
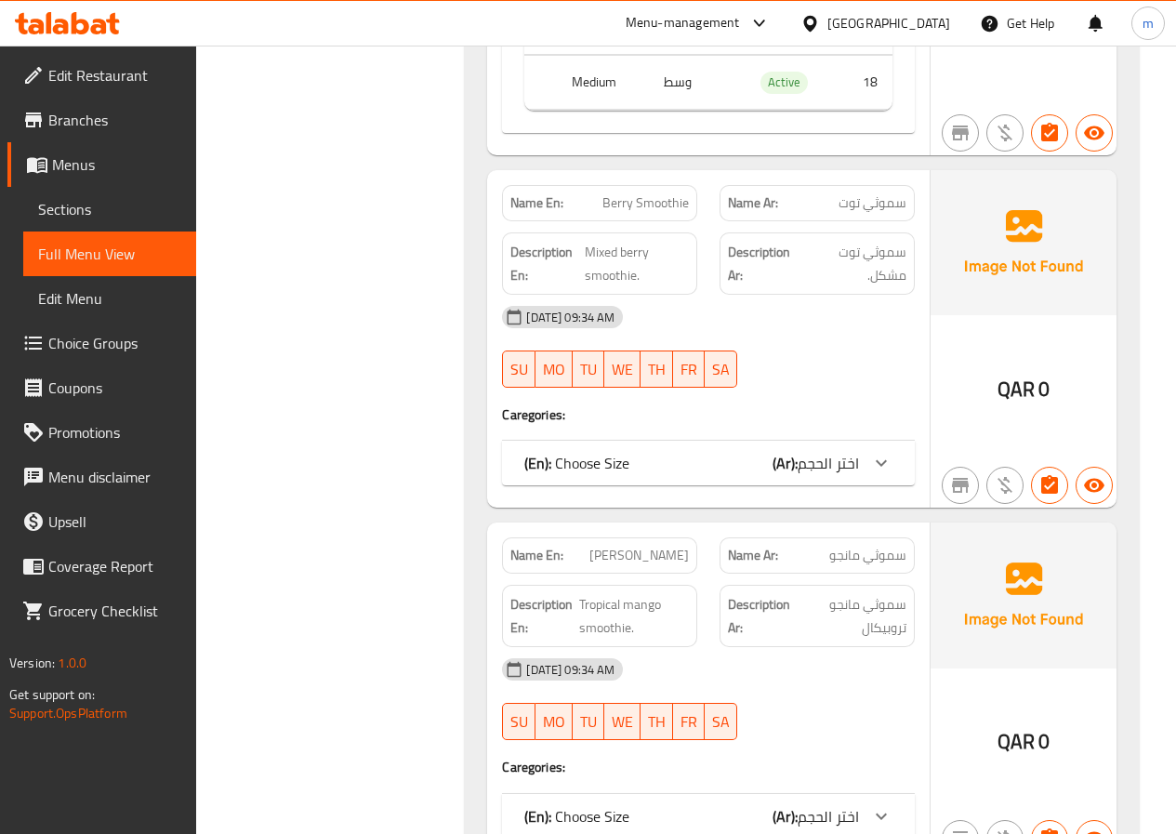
scroll to position [5112, 0]
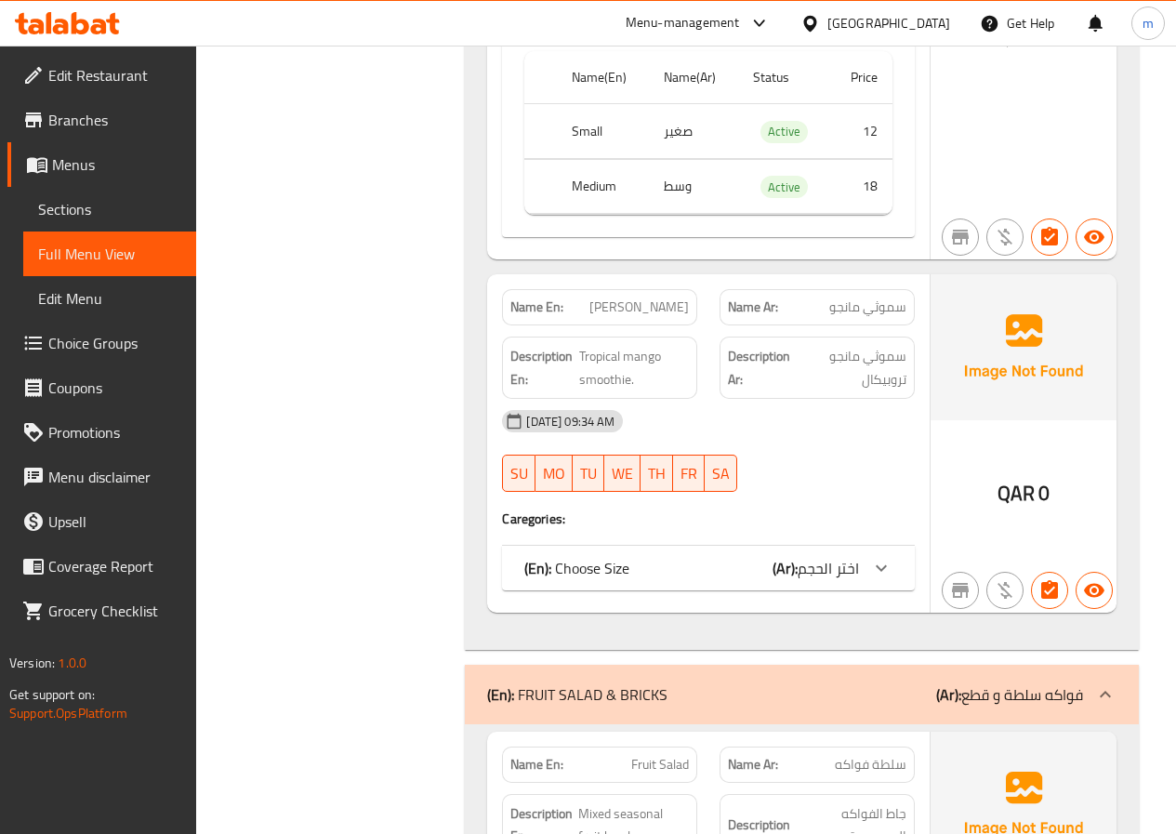
scroll to position [5576, 0]
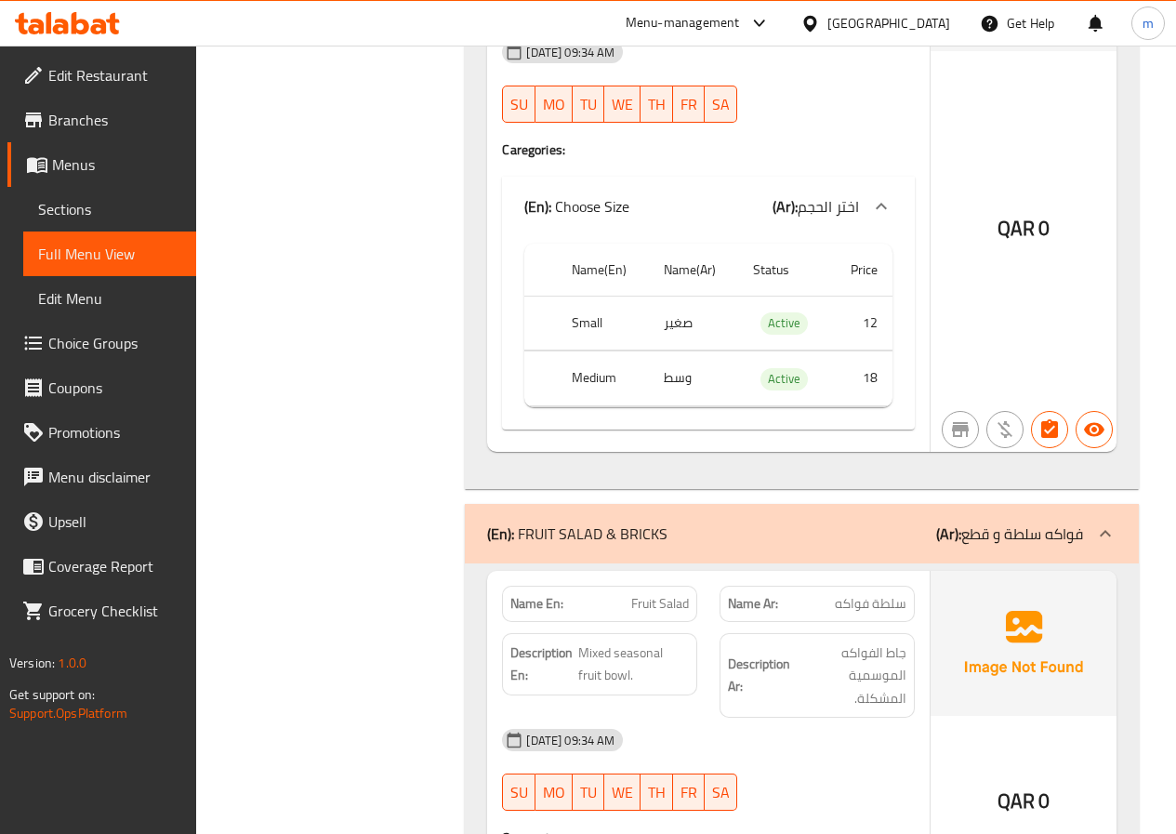
scroll to position [5948, 0]
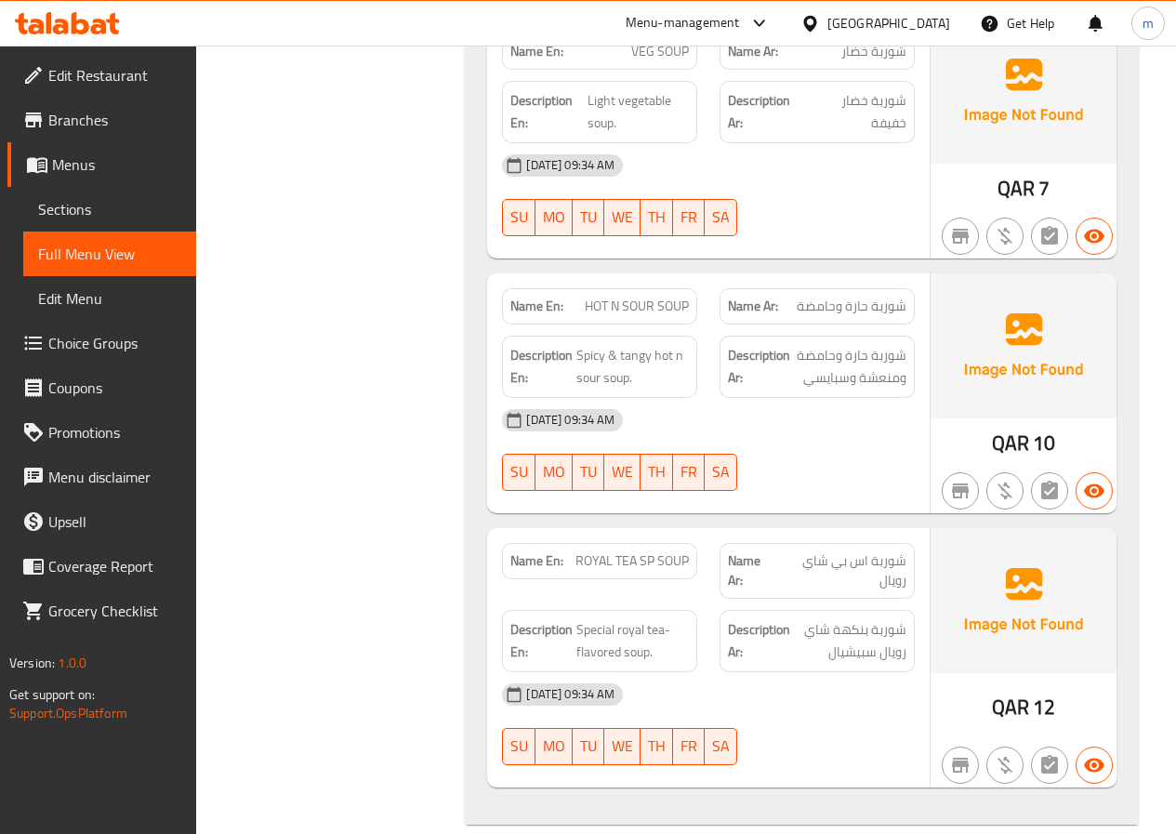
scroll to position [6520, 0]
